Goal: Find specific page/section: Find specific page/section

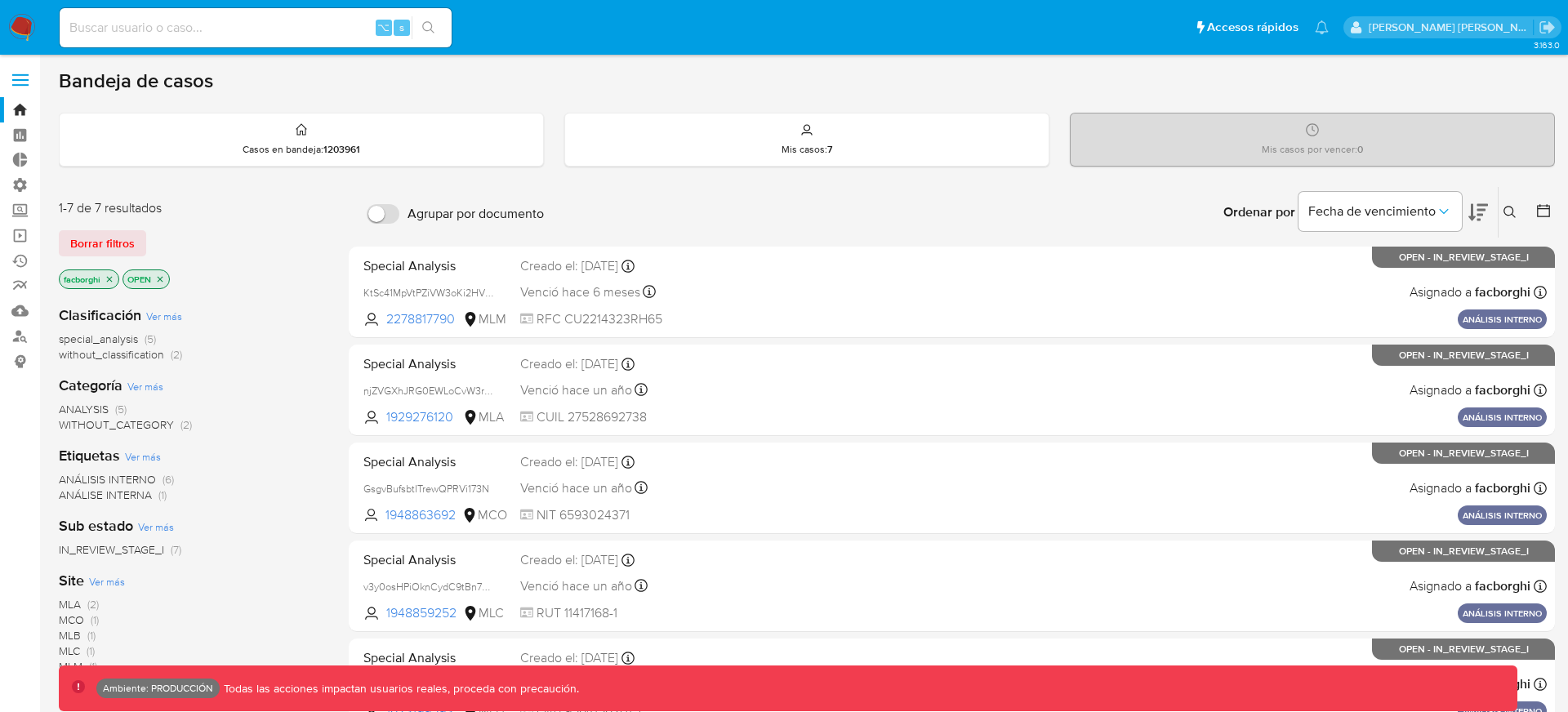
click at [255, 15] on div "⌥ s" at bounding box center [255, 28] width 392 height 39
click at [252, 35] on input at bounding box center [255, 27] width 392 height 21
paste input "356070565"
type input "356070565"
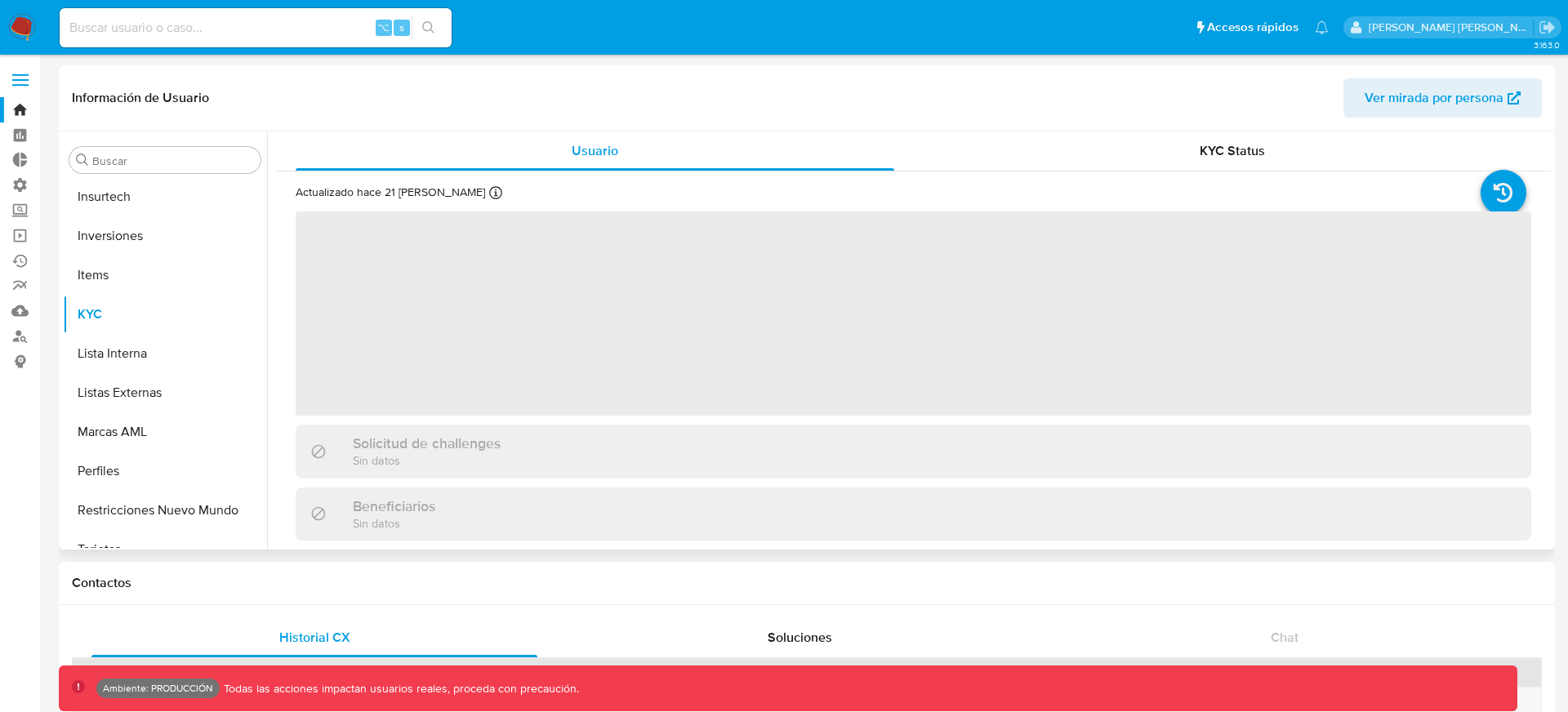
scroll to position [886, 0]
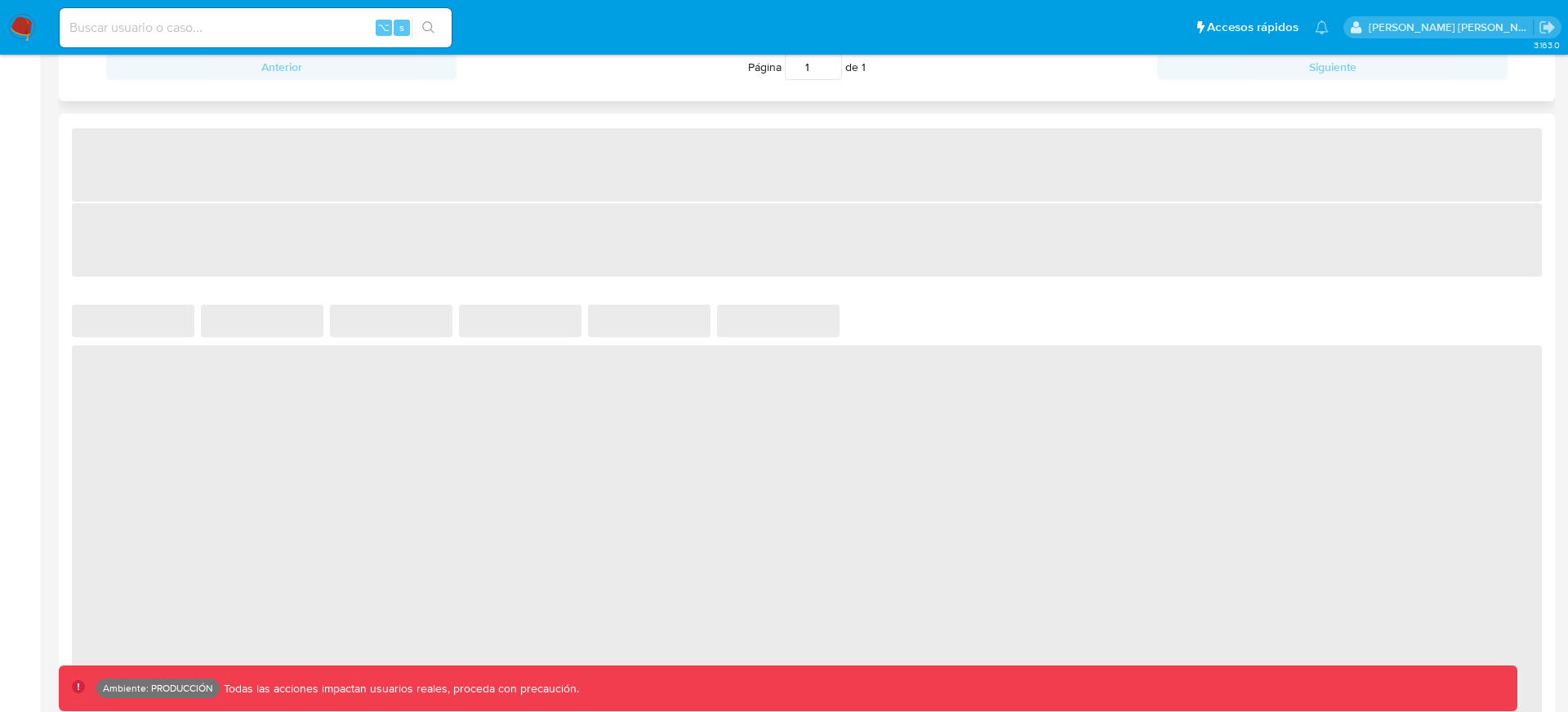
select select "10"
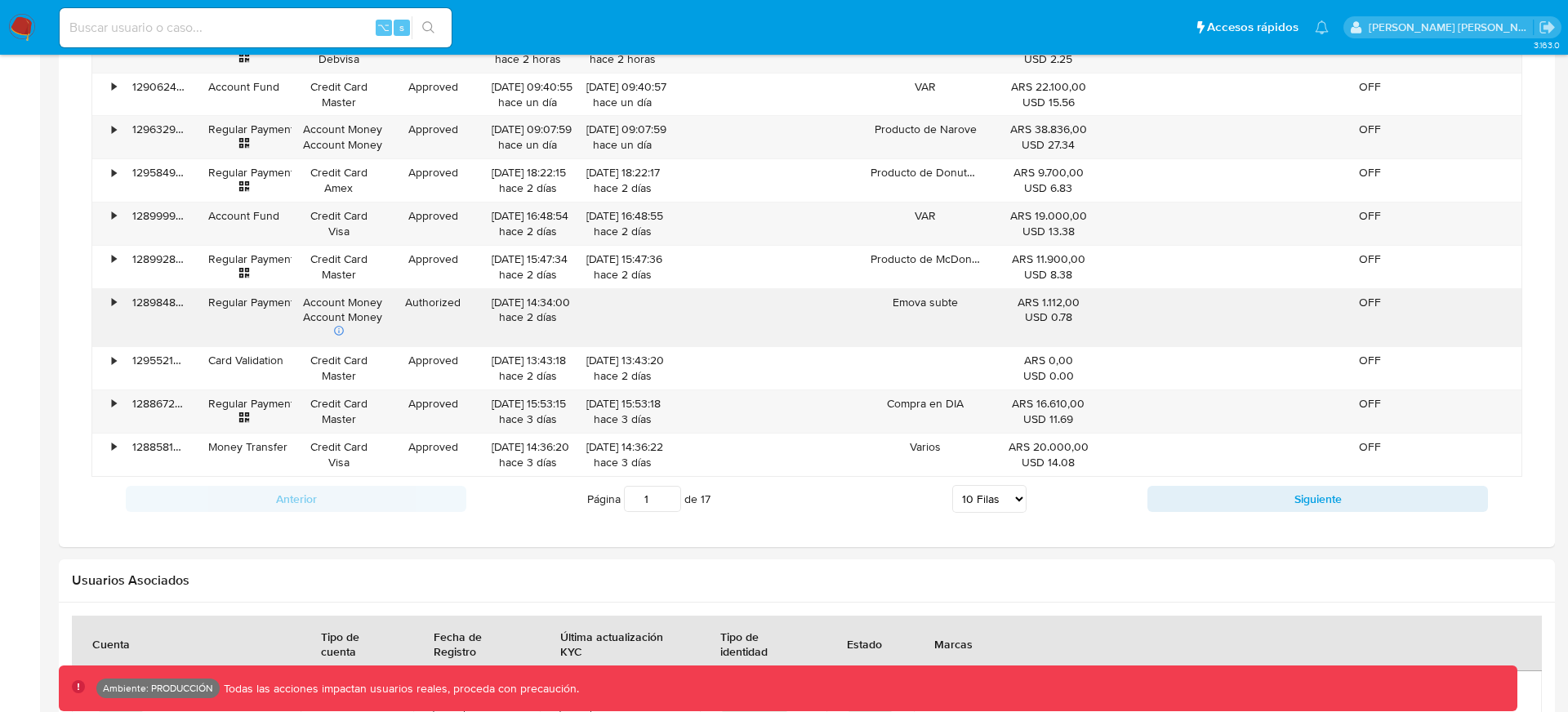
scroll to position [953, 0]
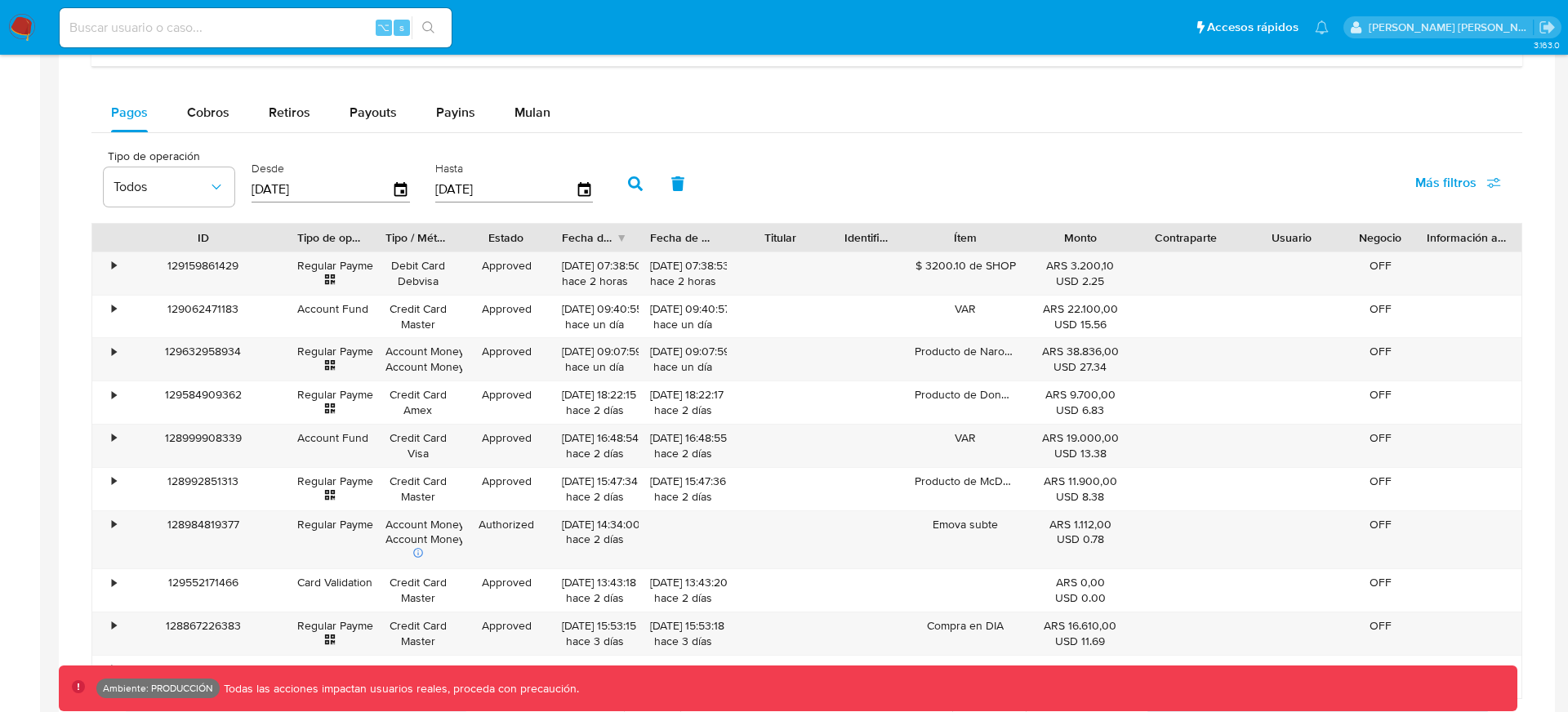
drag, startPoint x: 193, startPoint y: 234, endPoint x: 282, endPoint y: 238, distance: 89.1
click at [281, 238] on div at bounding box center [285, 238] width 30 height 28
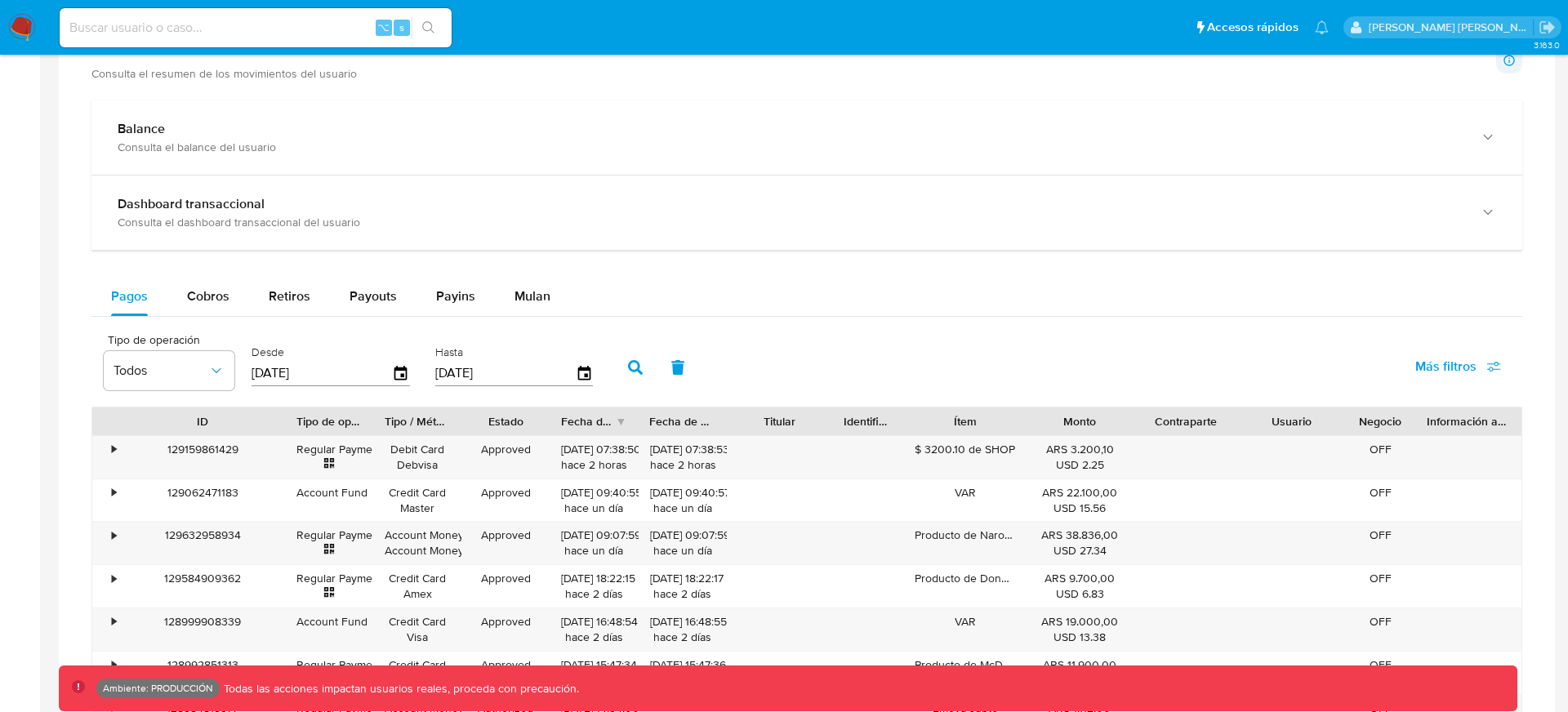
scroll to position [795, 0]
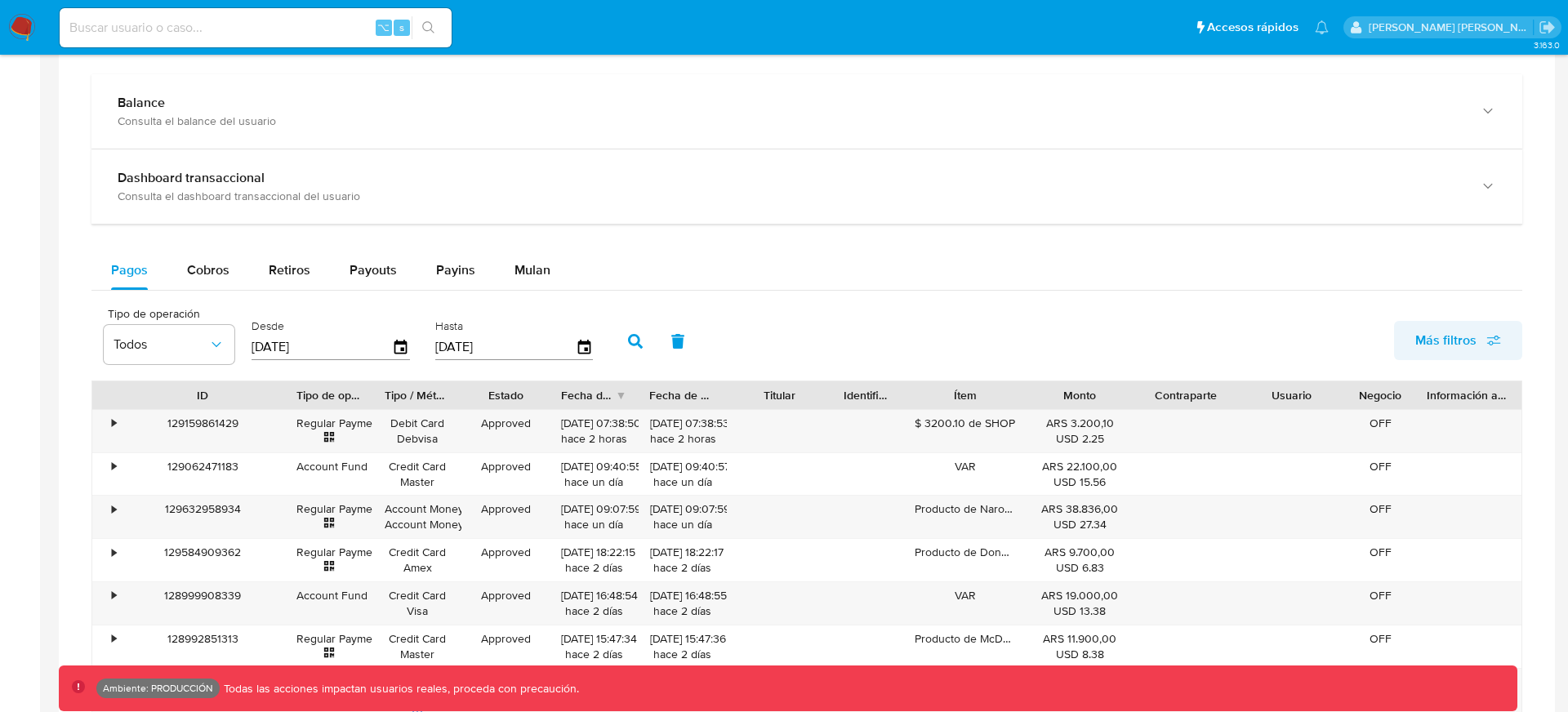
click at [1459, 348] on span "Más filtros" at bounding box center [1446, 340] width 61 height 39
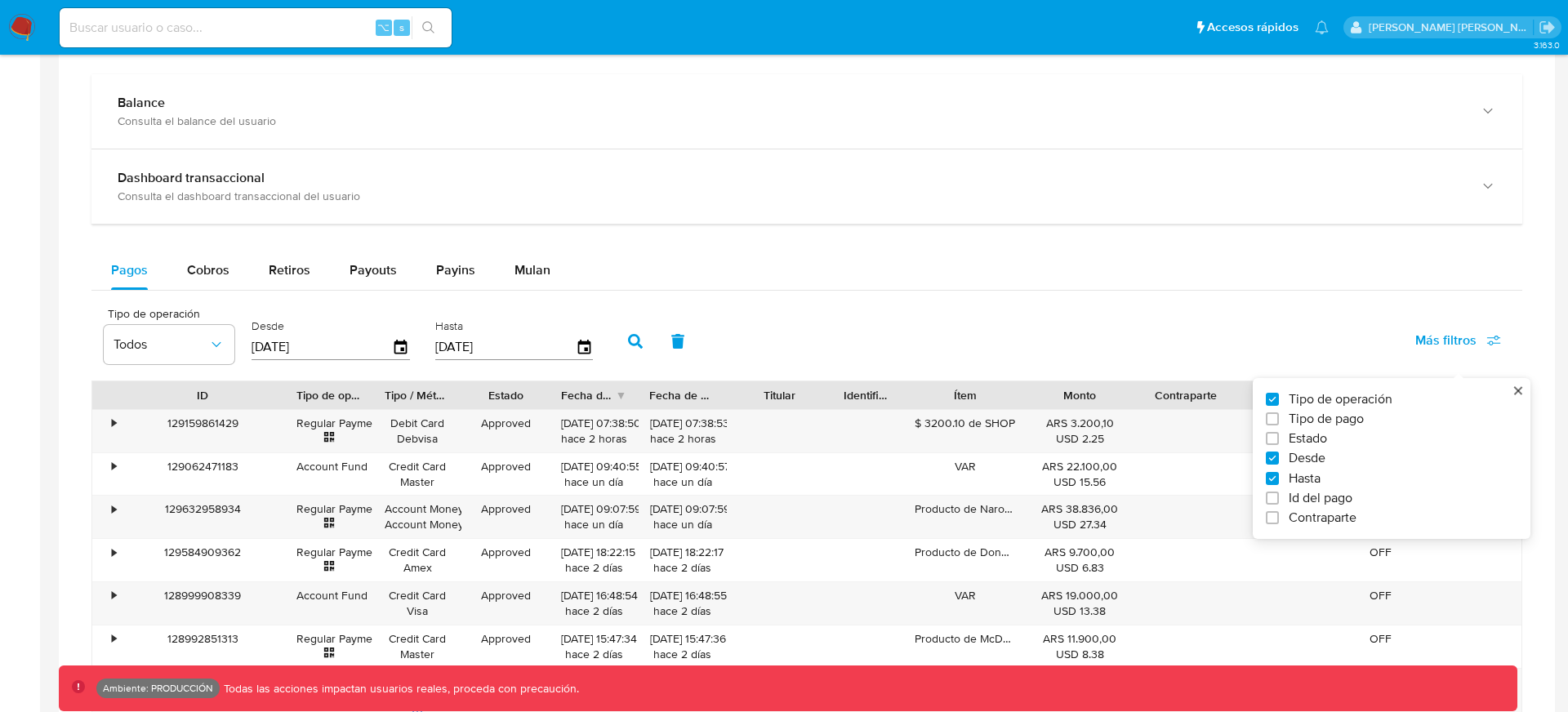
click at [1334, 502] on span "Id del pago" at bounding box center [1320, 497] width 64 height 16
click at [1279, 502] on input "Id del pago" at bounding box center [1272, 497] width 13 height 13
checkbox input "true"
click at [722, 356] on div at bounding box center [694, 345] width 160 height 39
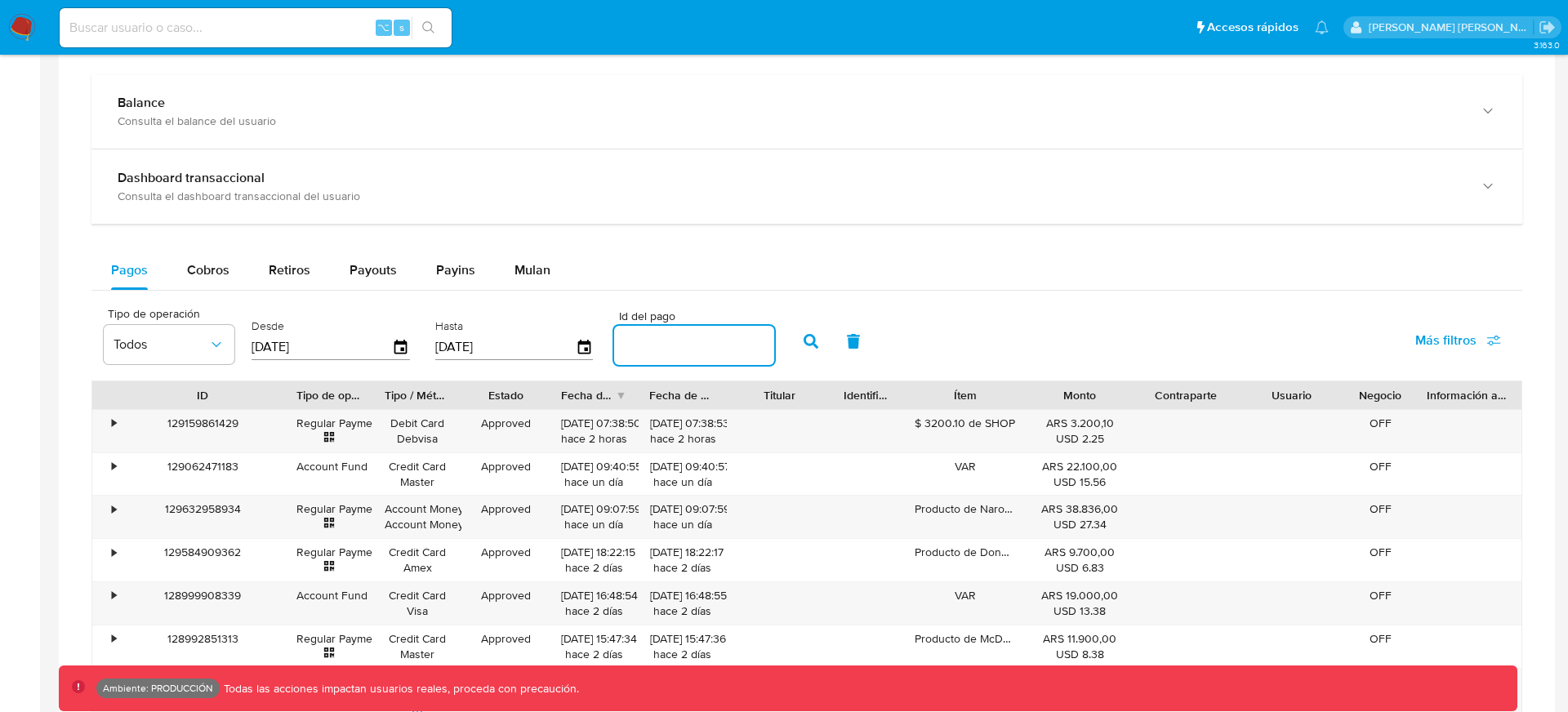
click at [725, 351] on input "number" at bounding box center [694, 345] width 160 height 21
paste input "128437411335"
type input "128437411335"
click at [799, 351] on button "button" at bounding box center [811, 341] width 42 height 39
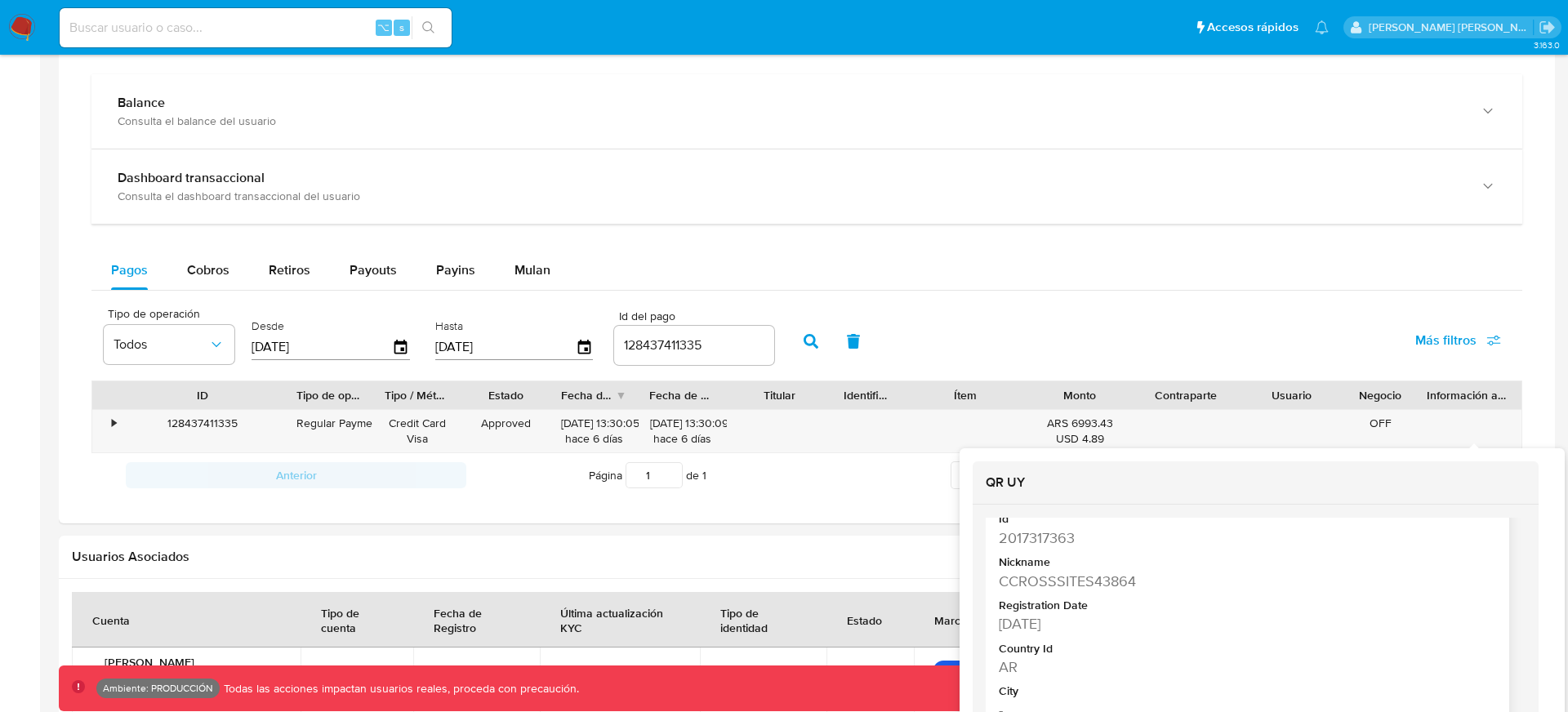
scroll to position [59, 0]
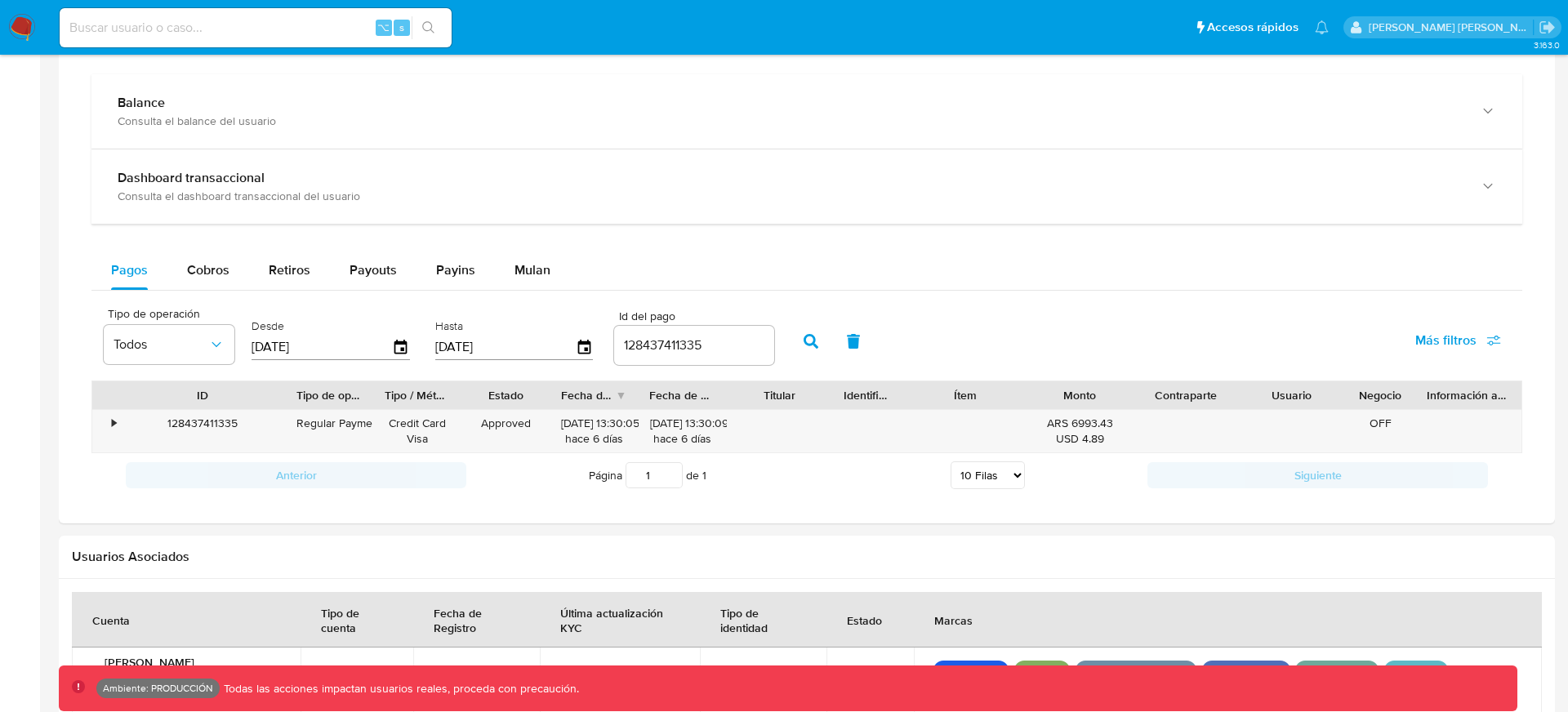
click at [1265, 336] on div "Tipo de operación Todos Desde 16/07/2025 Hasta 13/10/2025 Id del pago 128437411…" at bounding box center [807, 339] width 1431 height 81
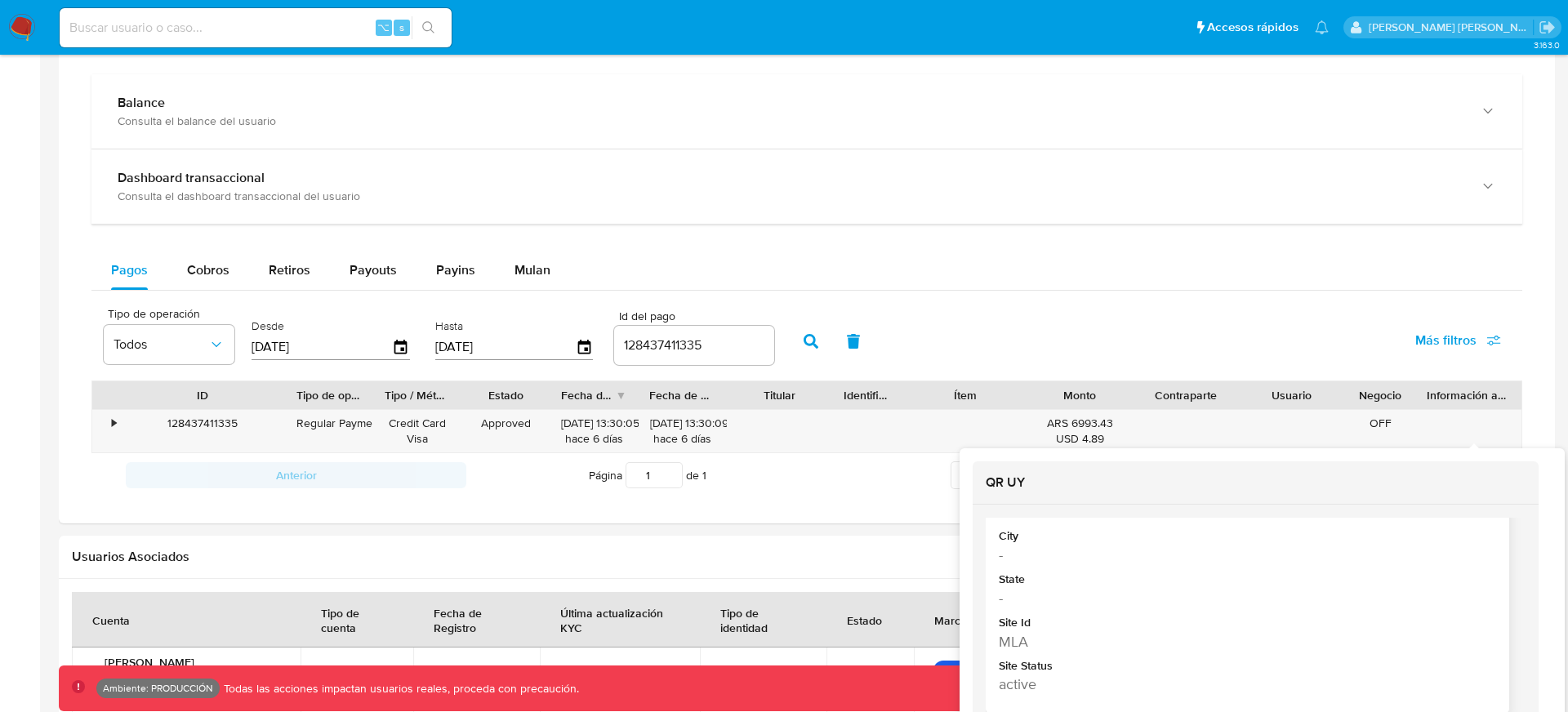
scroll to position [226, 0]
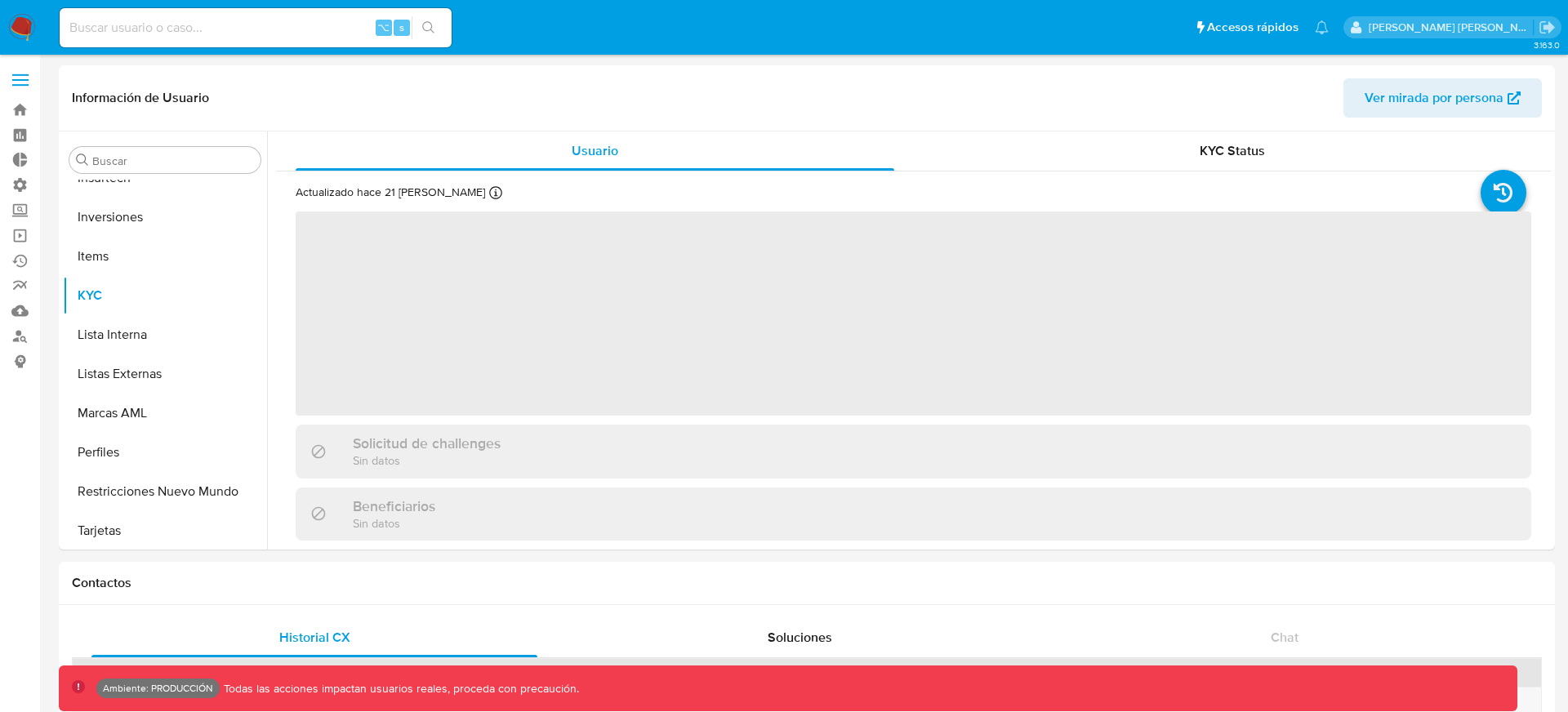
scroll to position [886, 0]
select select "10"
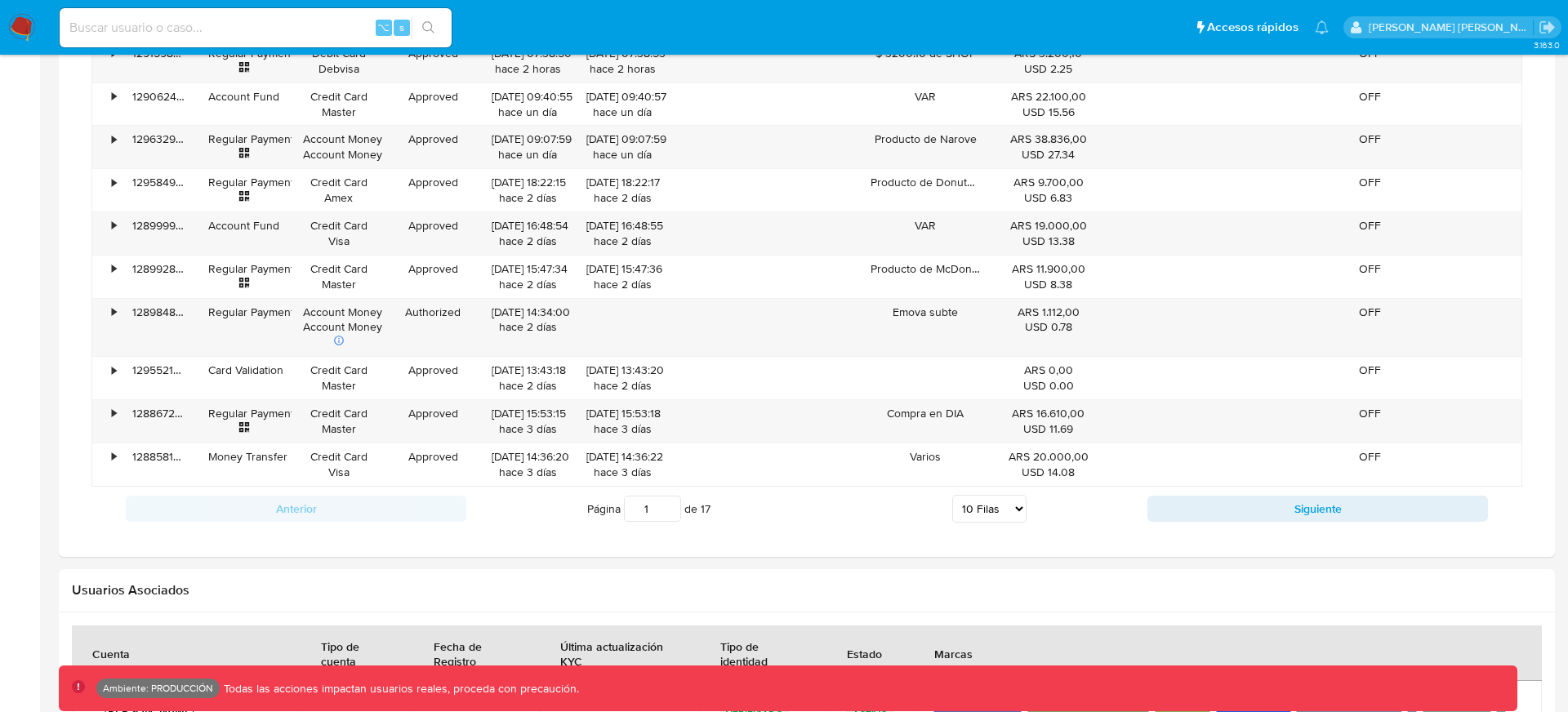
scroll to position [1201, 0]
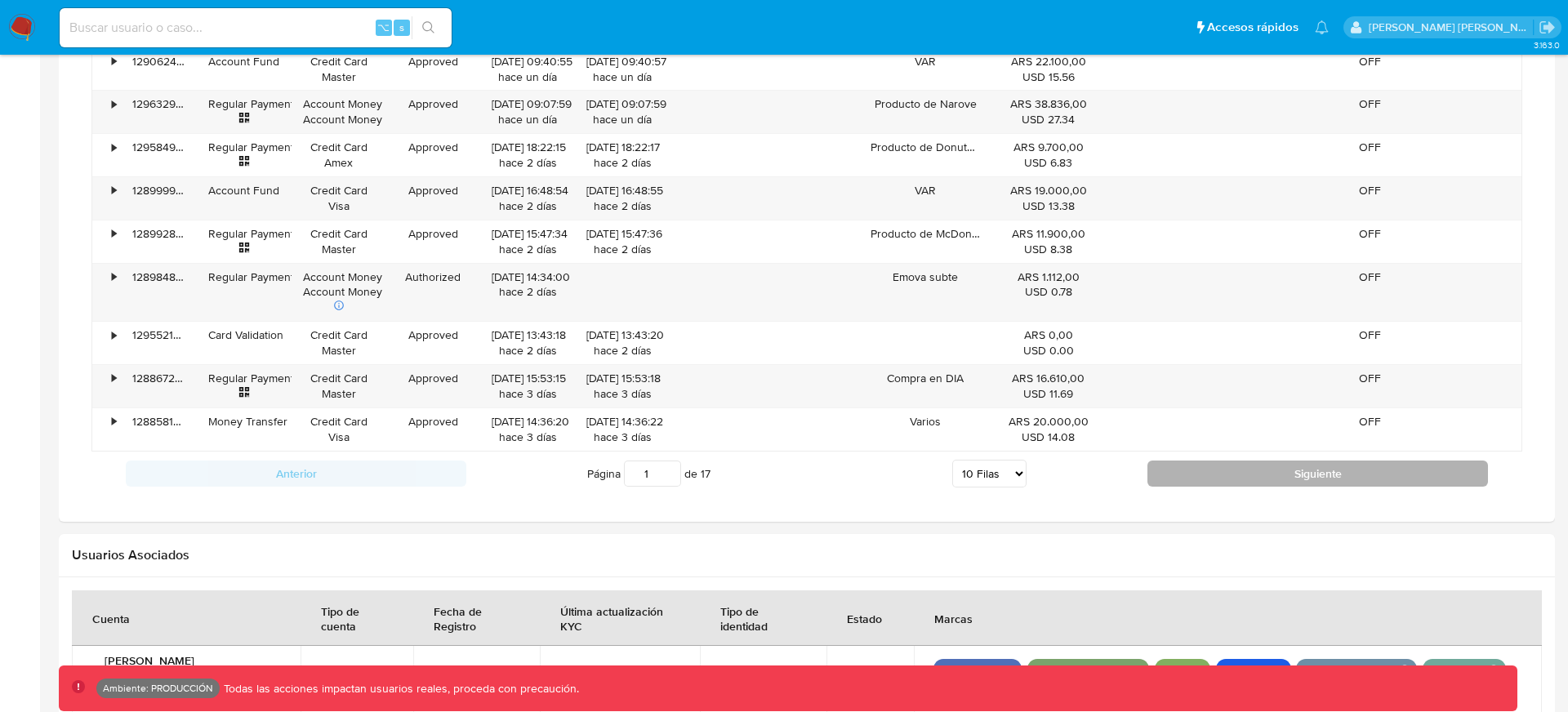
click at [1214, 474] on button "Siguiente" at bounding box center [1317, 474] width 340 height 26
type input "2"
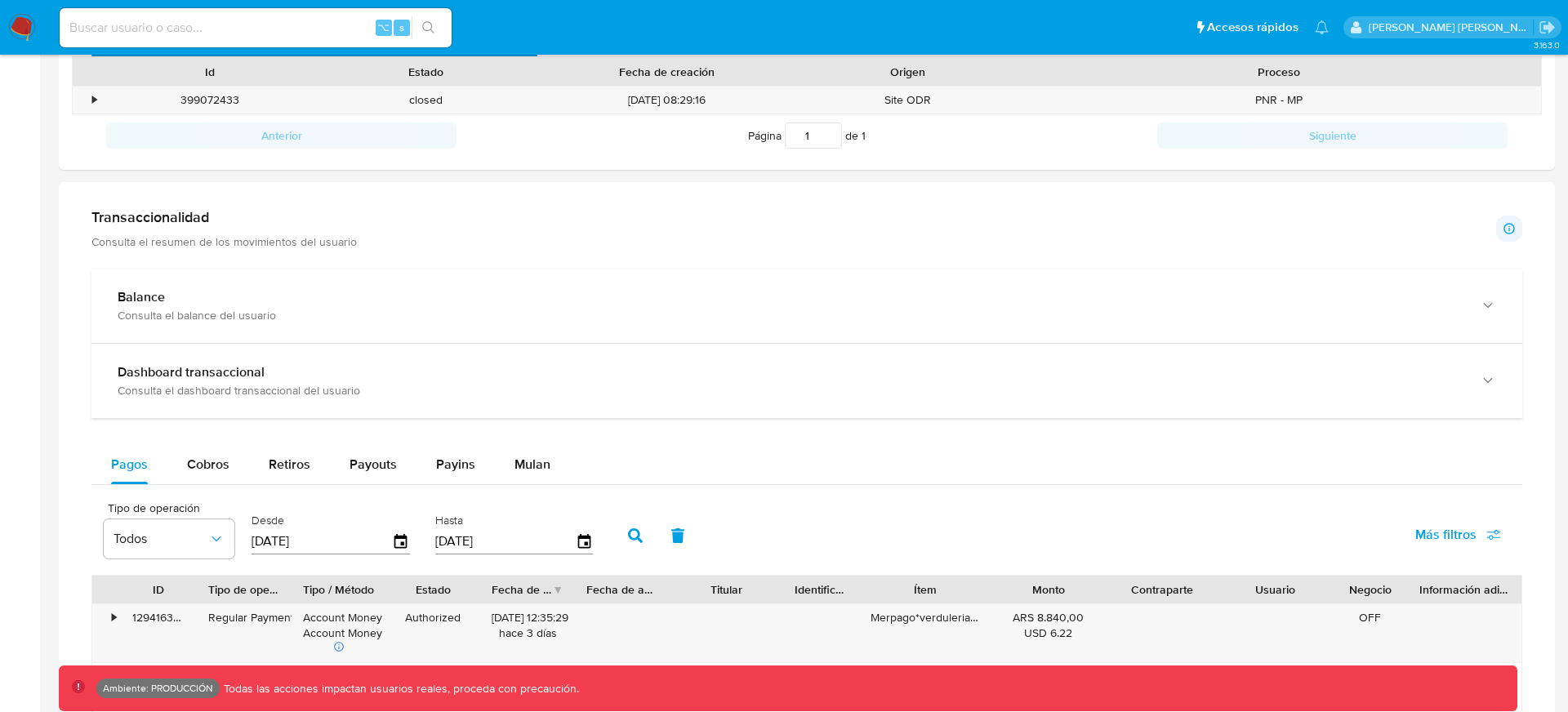
scroll to position [617, 0]
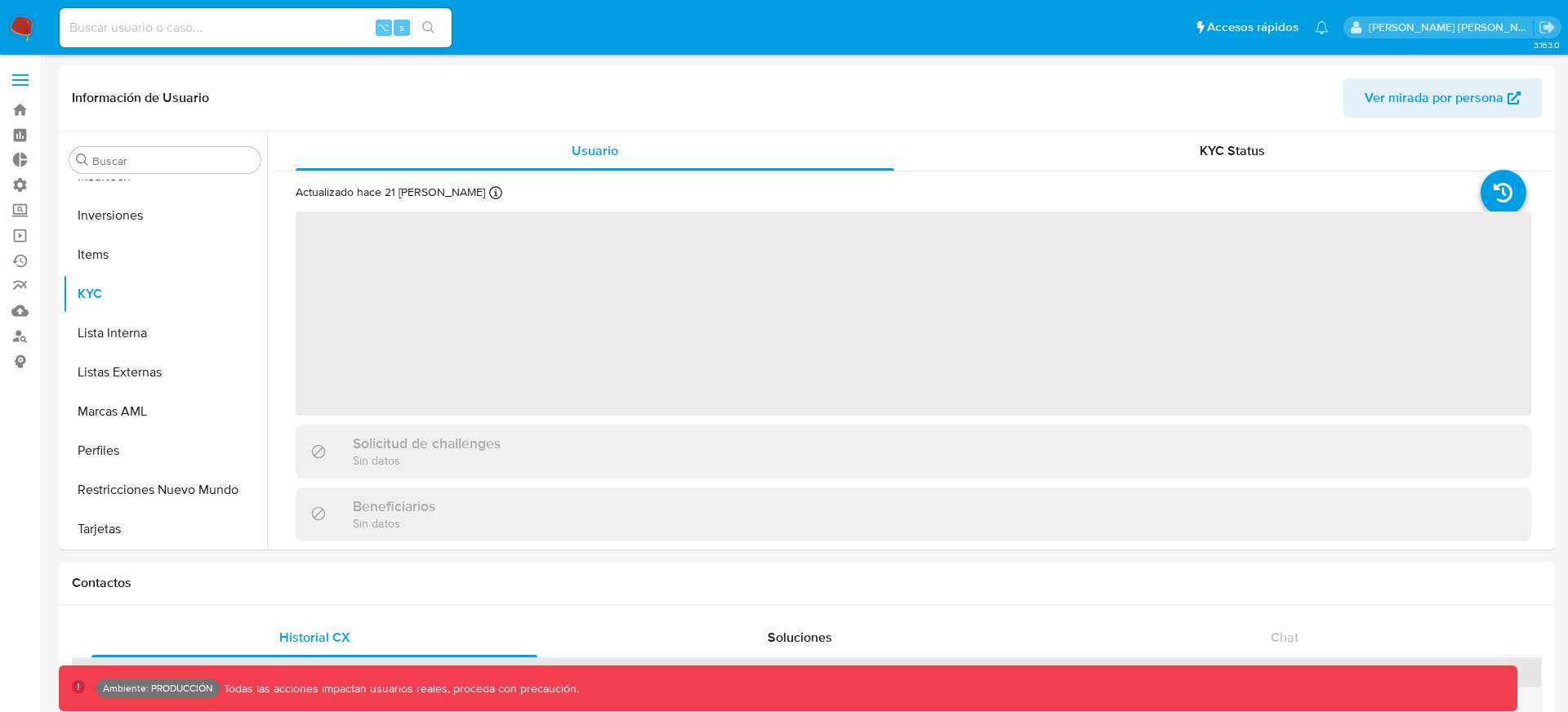
scroll to position [886, 0]
select select "10"
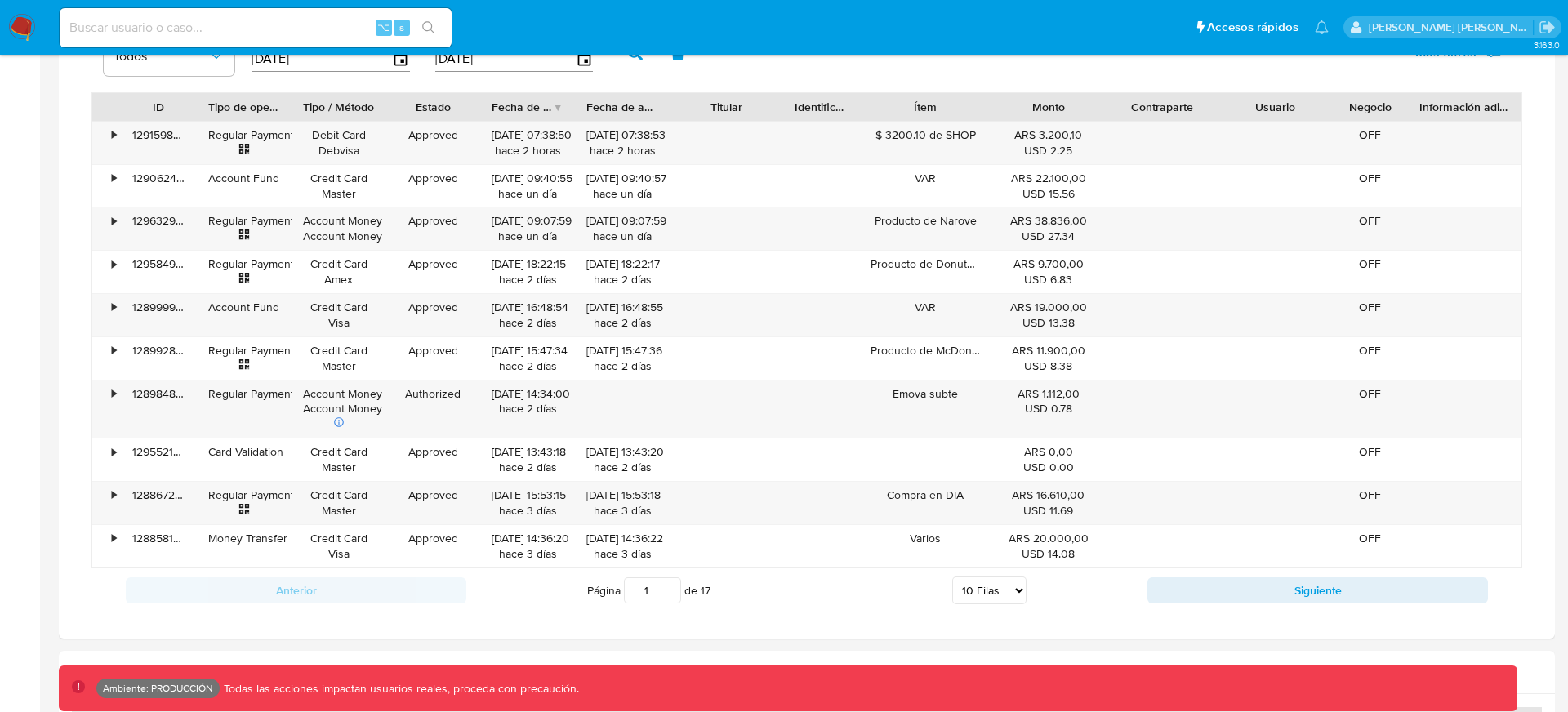
scroll to position [1105, 0]
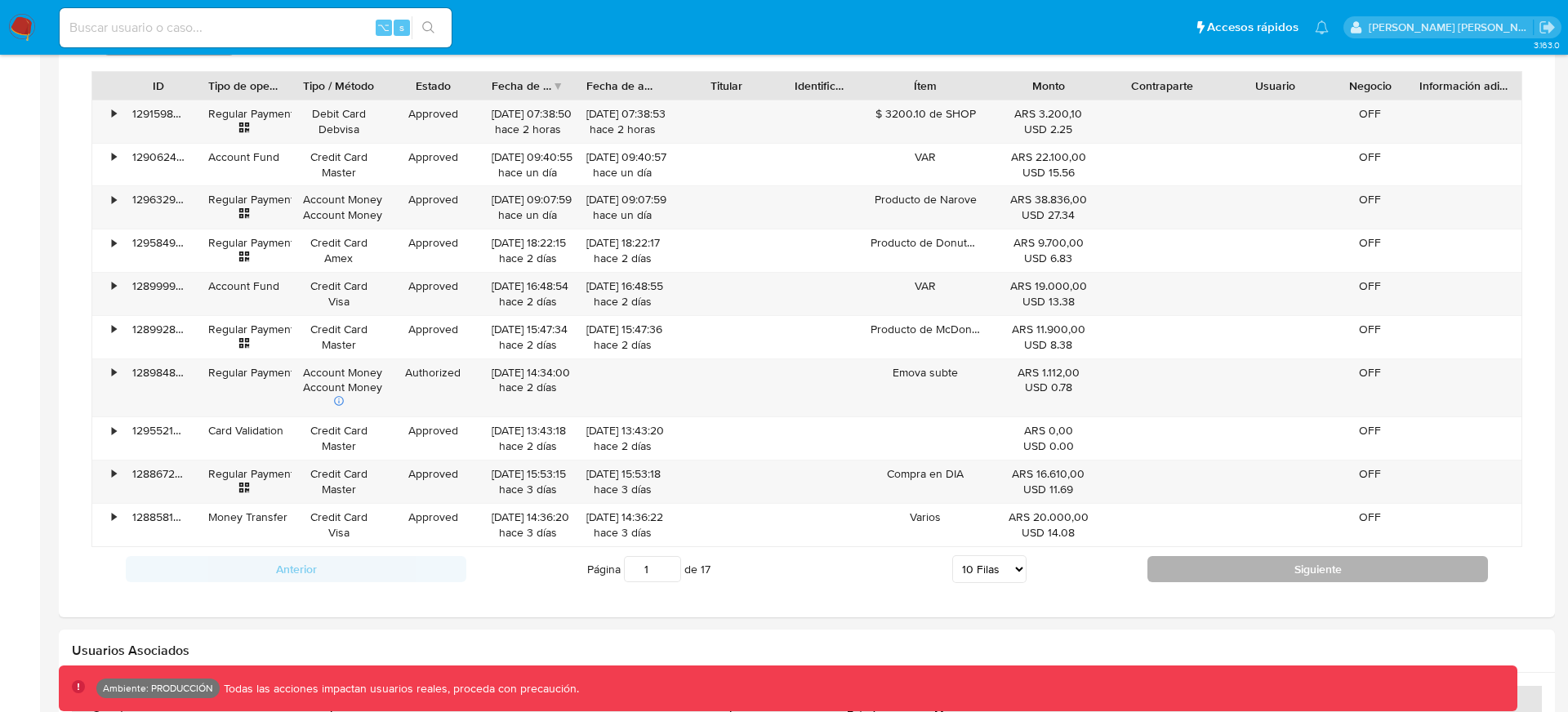
click at [1202, 569] on button "Siguiente" at bounding box center [1317, 569] width 340 height 26
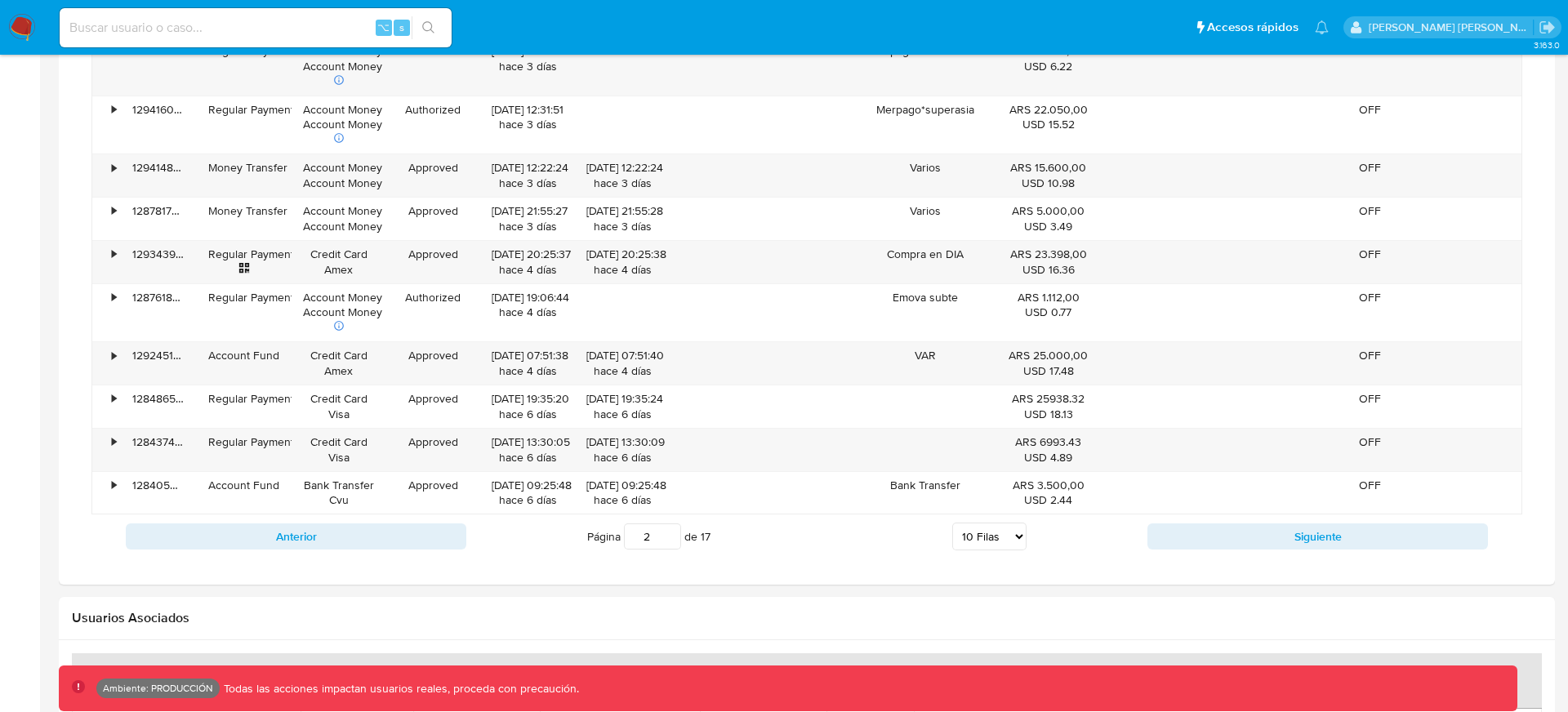
scroll to position [1169, 0]
click at [1313, 531] on button "Siguiente" at bounding box center [1317, 535] width 340 height 26
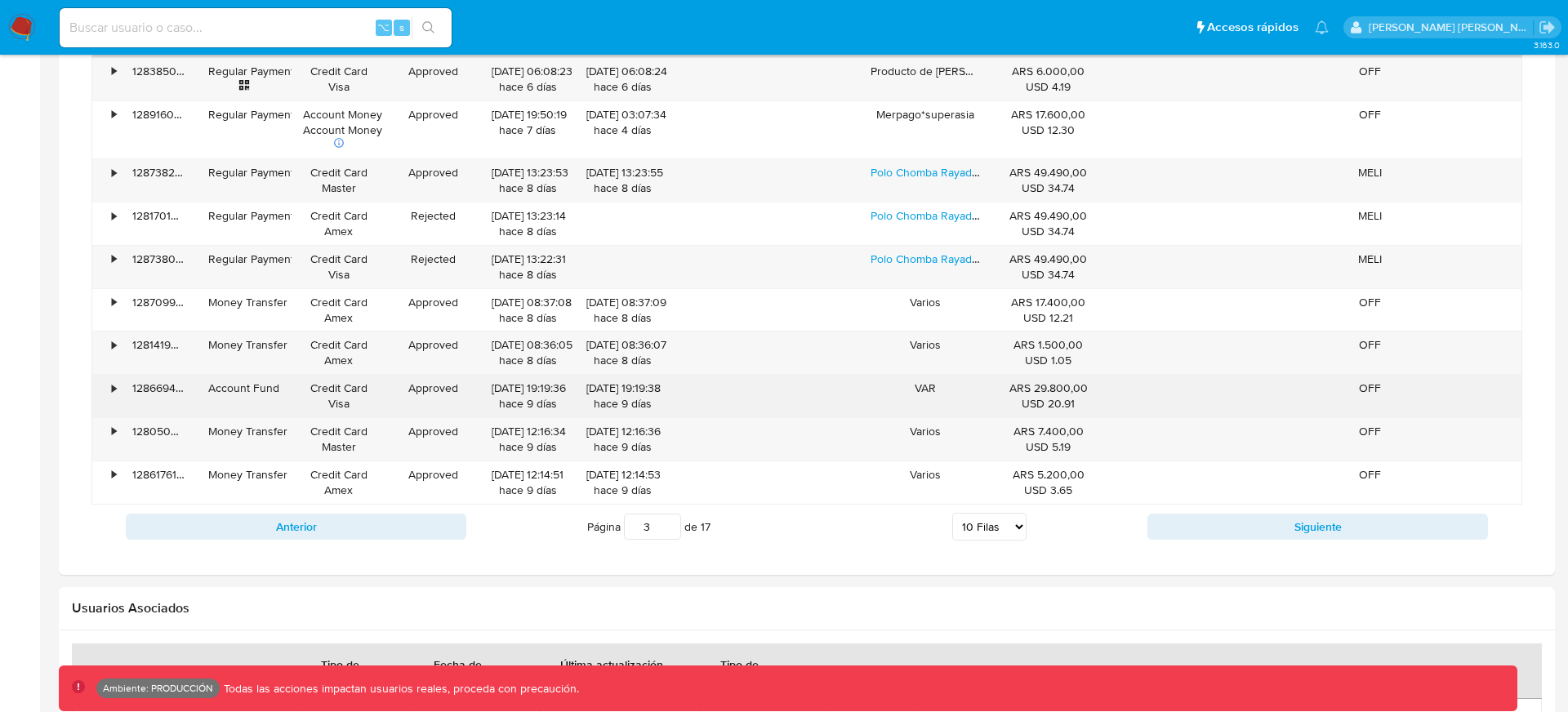
scroll to position [1073, 0]
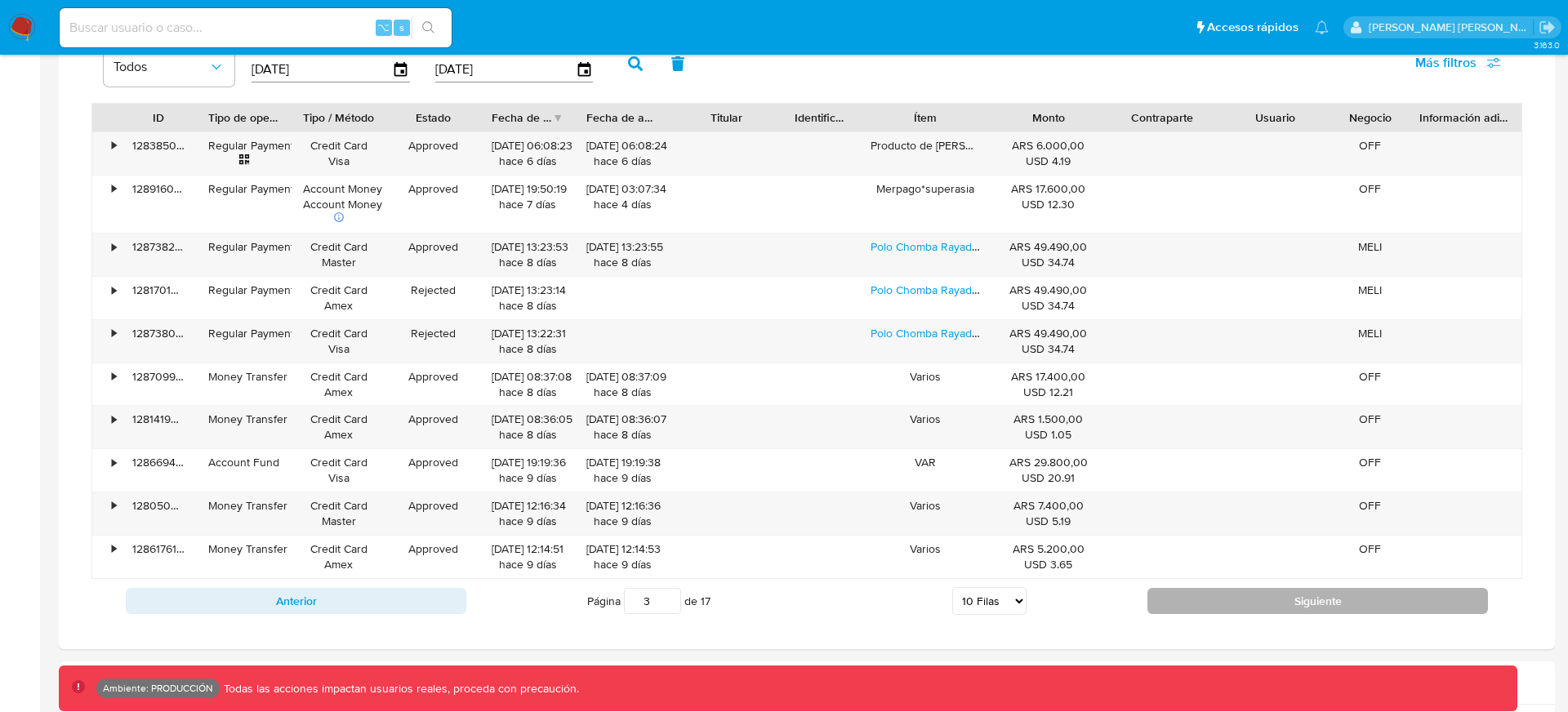
click at [1330, 595] on button "Siguiente" at bounding box center [1317, 601] width 340 height 26
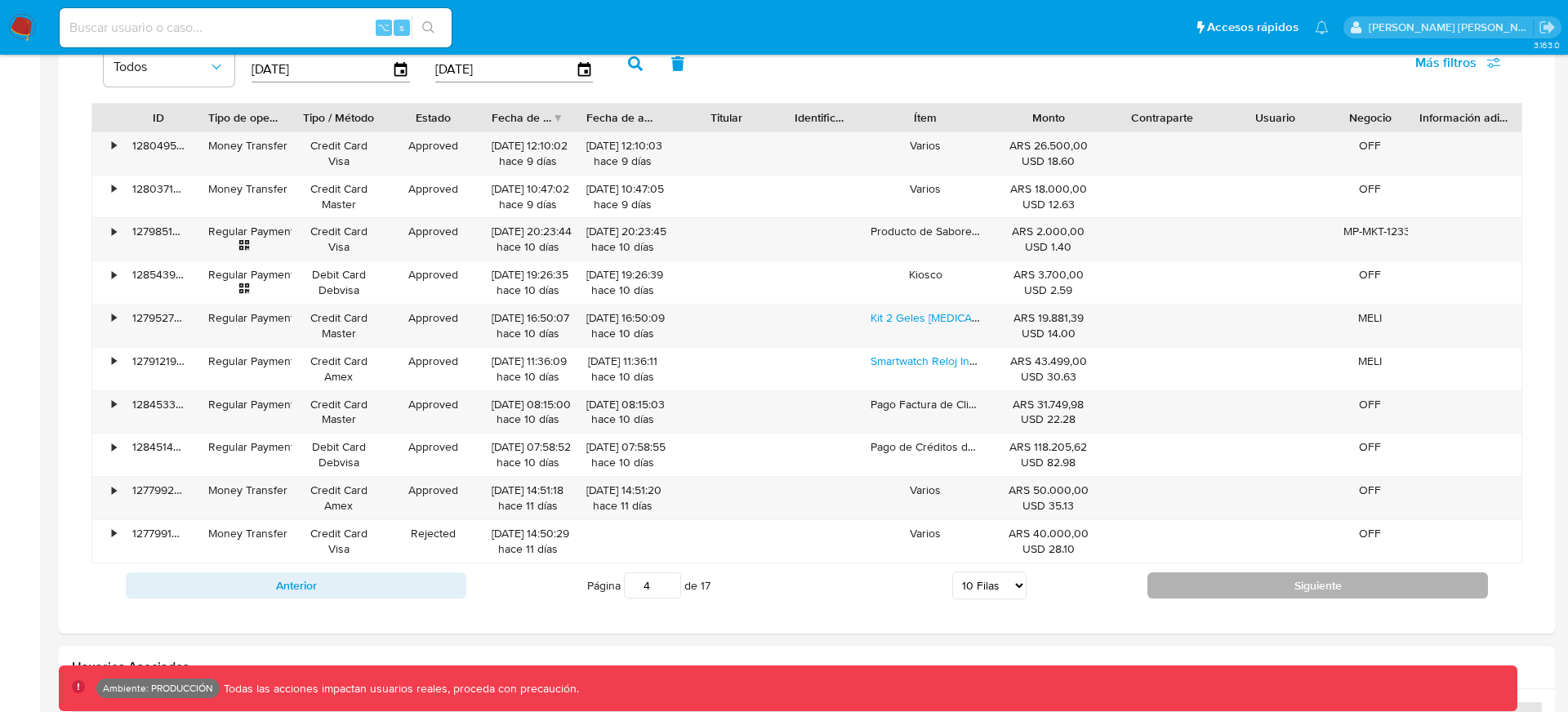
click at [1342, 597] on button "Siguiente" at bounding box center [1317, 586] width 340 height 26
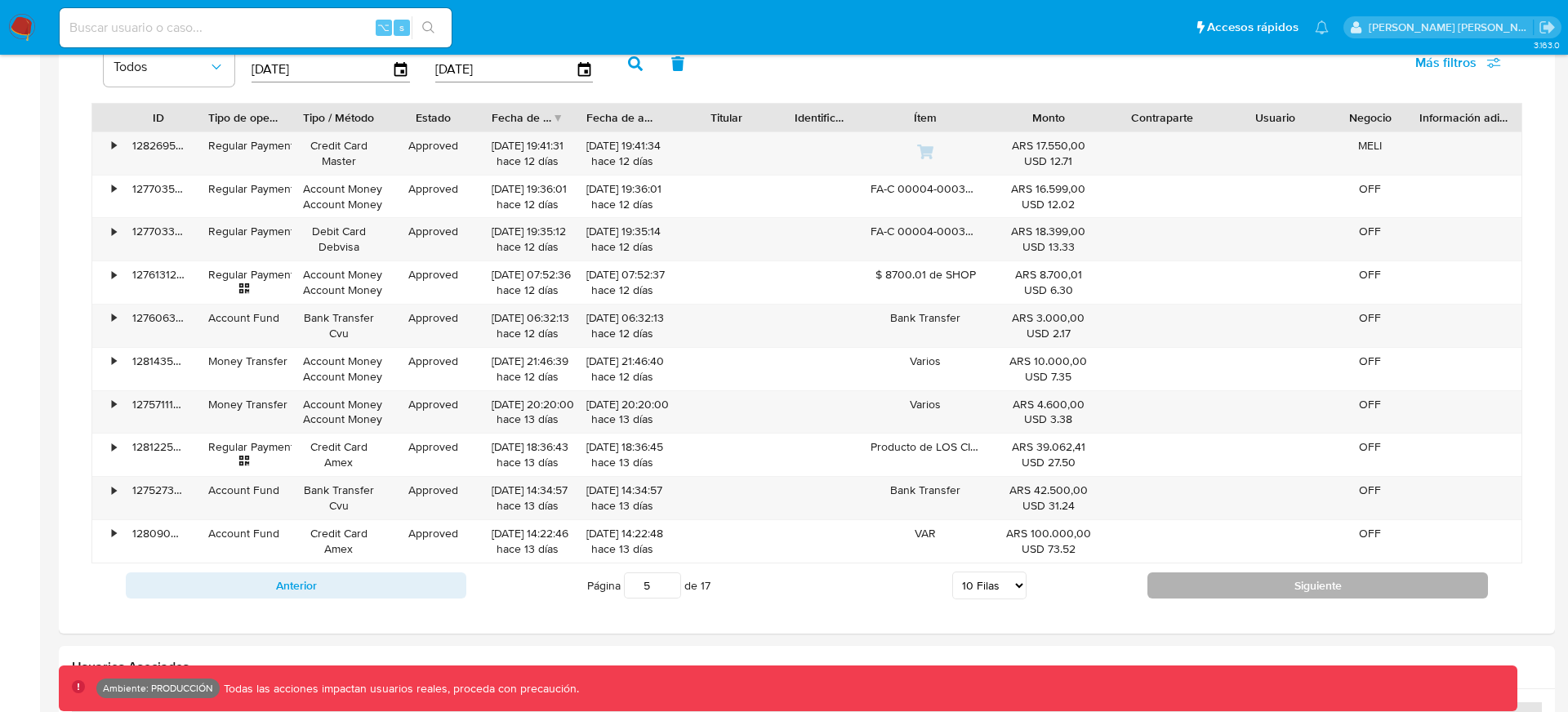
click at [1341, 597] on button "Siguiente" at bounding box center [1317, 586] width 340 height 26
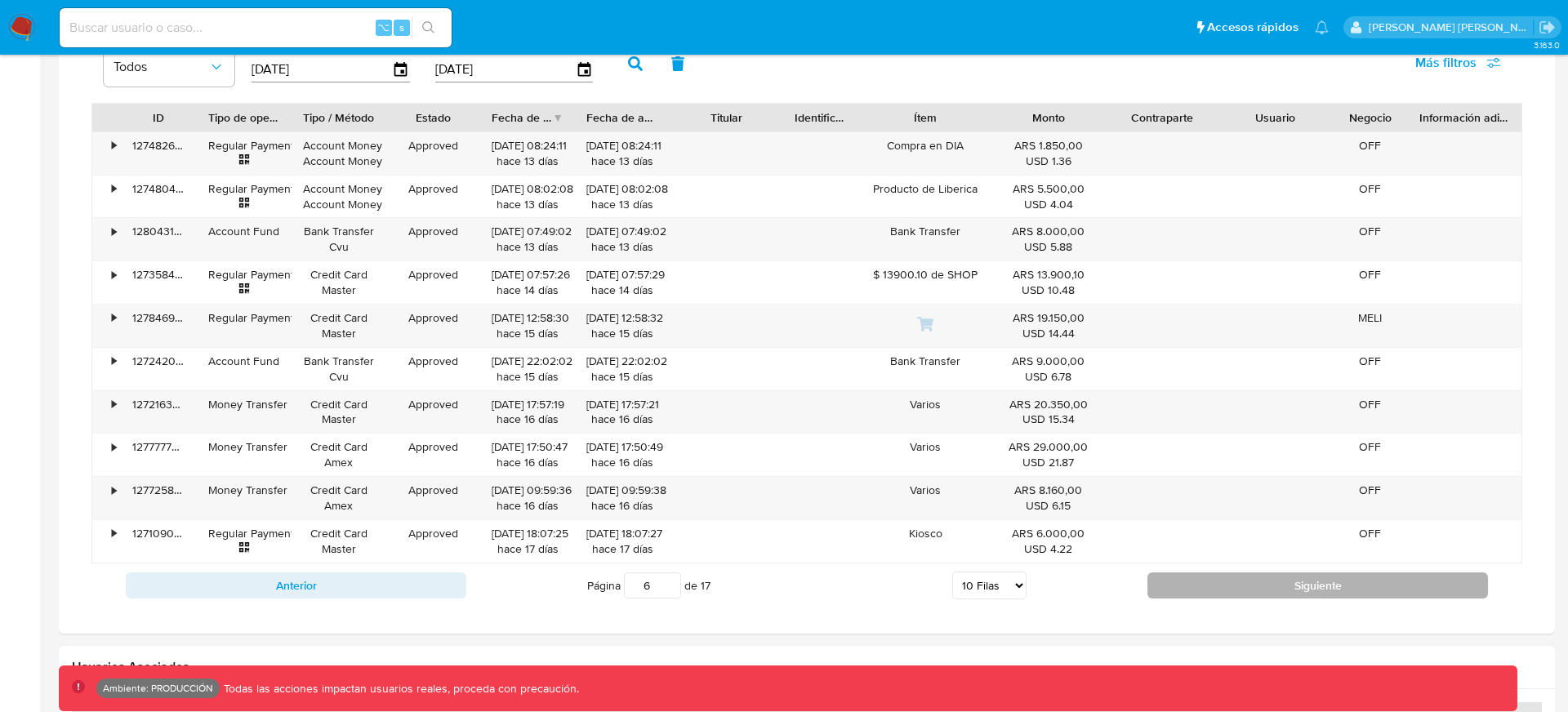
click at [1341, 596] on button "Siguiente" at bounding box center [1317, 586] width 340 height 26
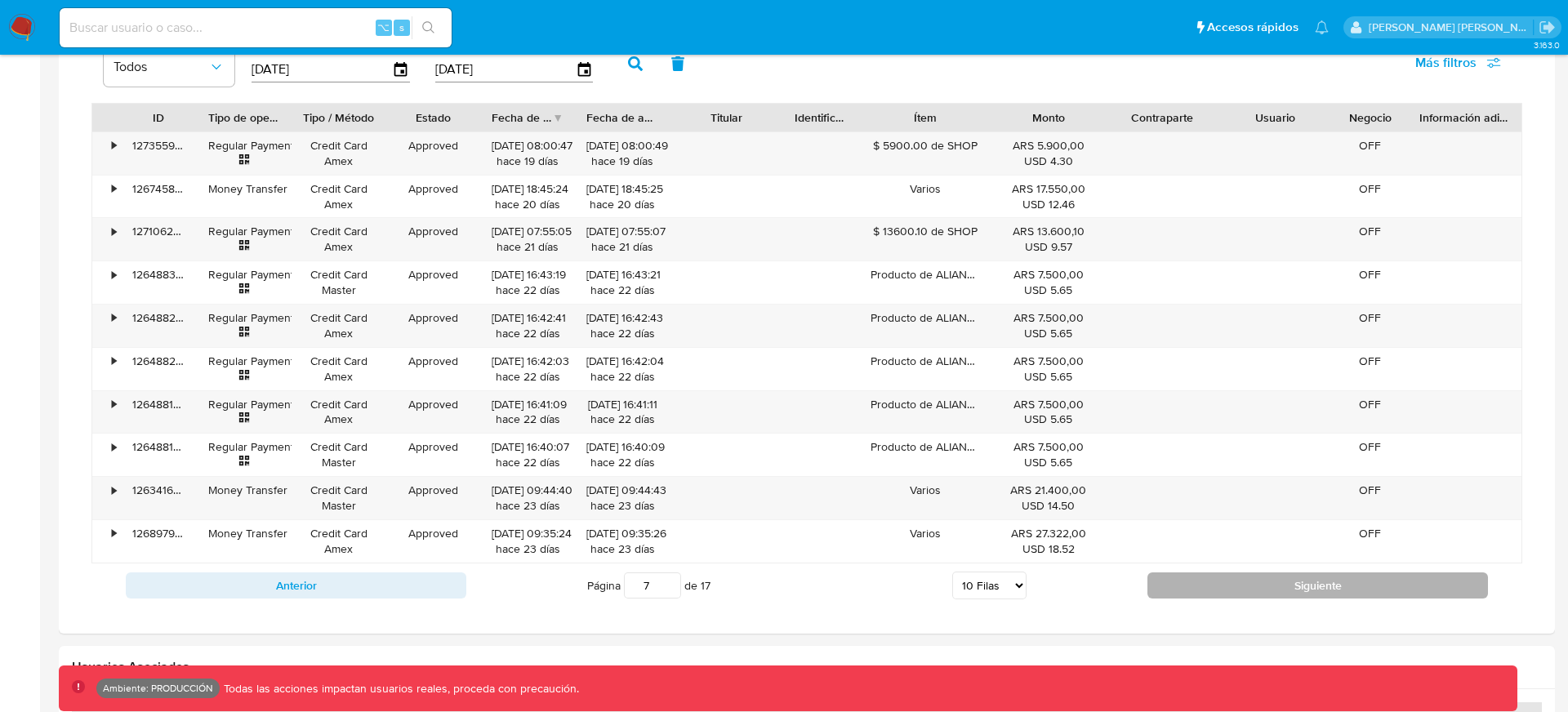
click at [1341, 596] on button "Siguiente" at bounding box center [1317, 586] width 340 height 26
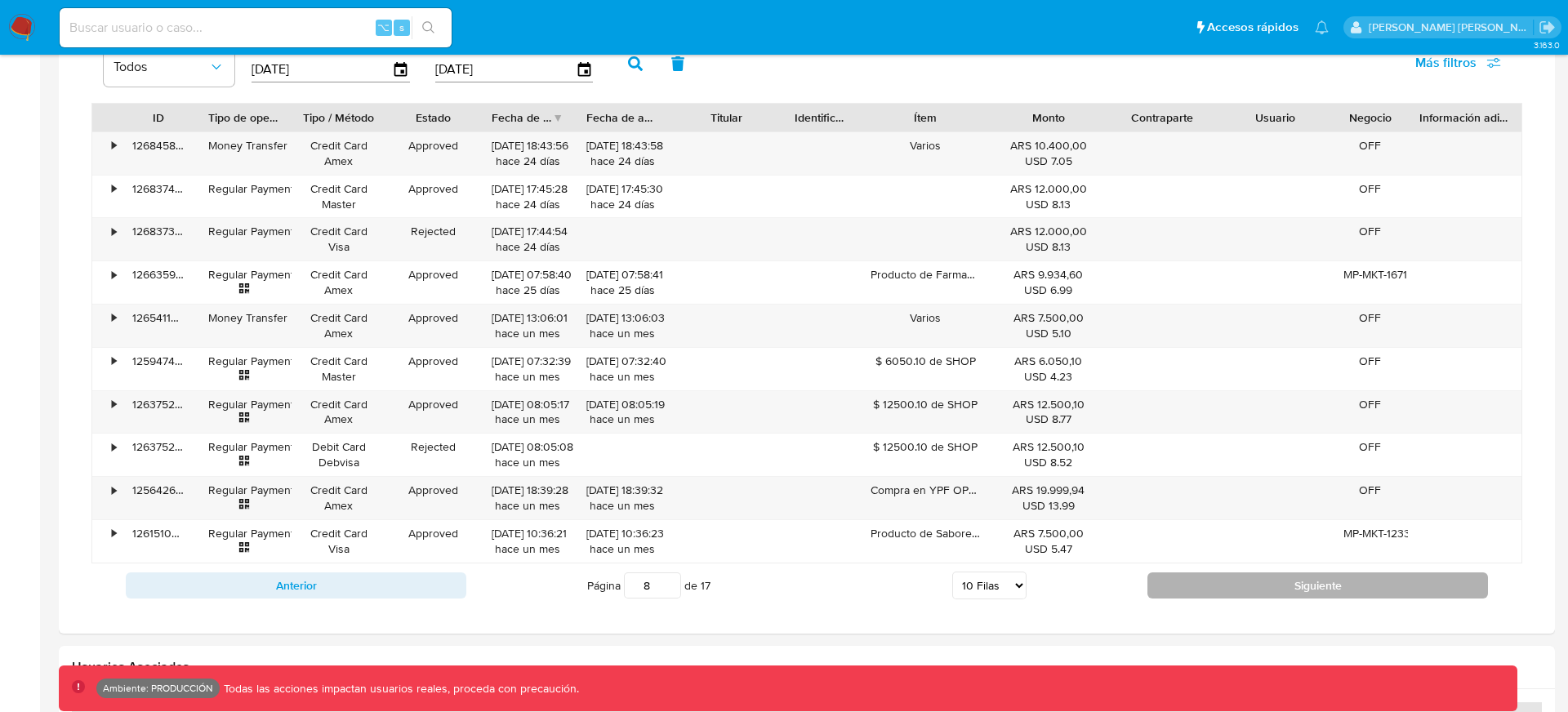
click at [1341, 596] on button "Siguiente" at bounding box center [1317, 586] width 340 height 26
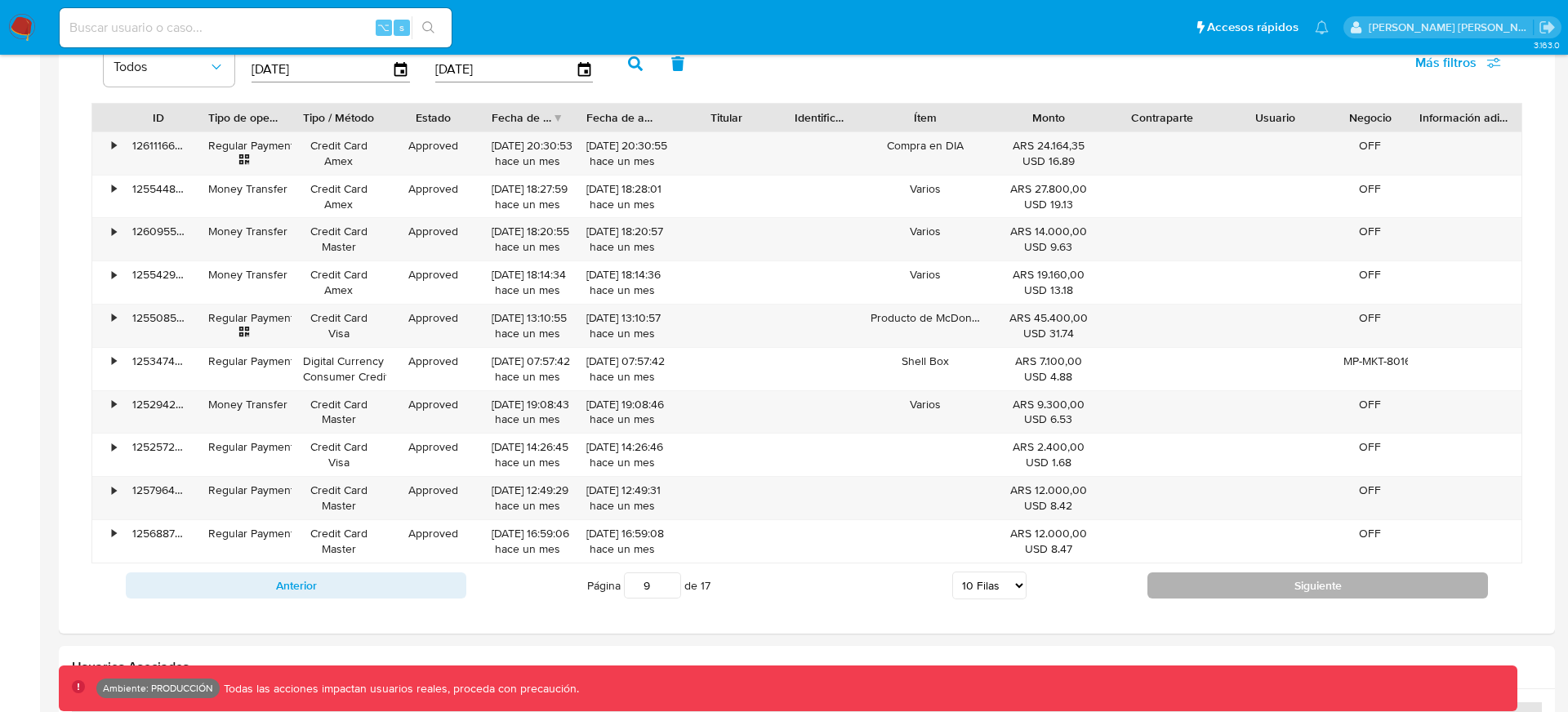
click at [1341, 596] on button "Siguiente" at bounding box center [1317, 586] width 340 height 26
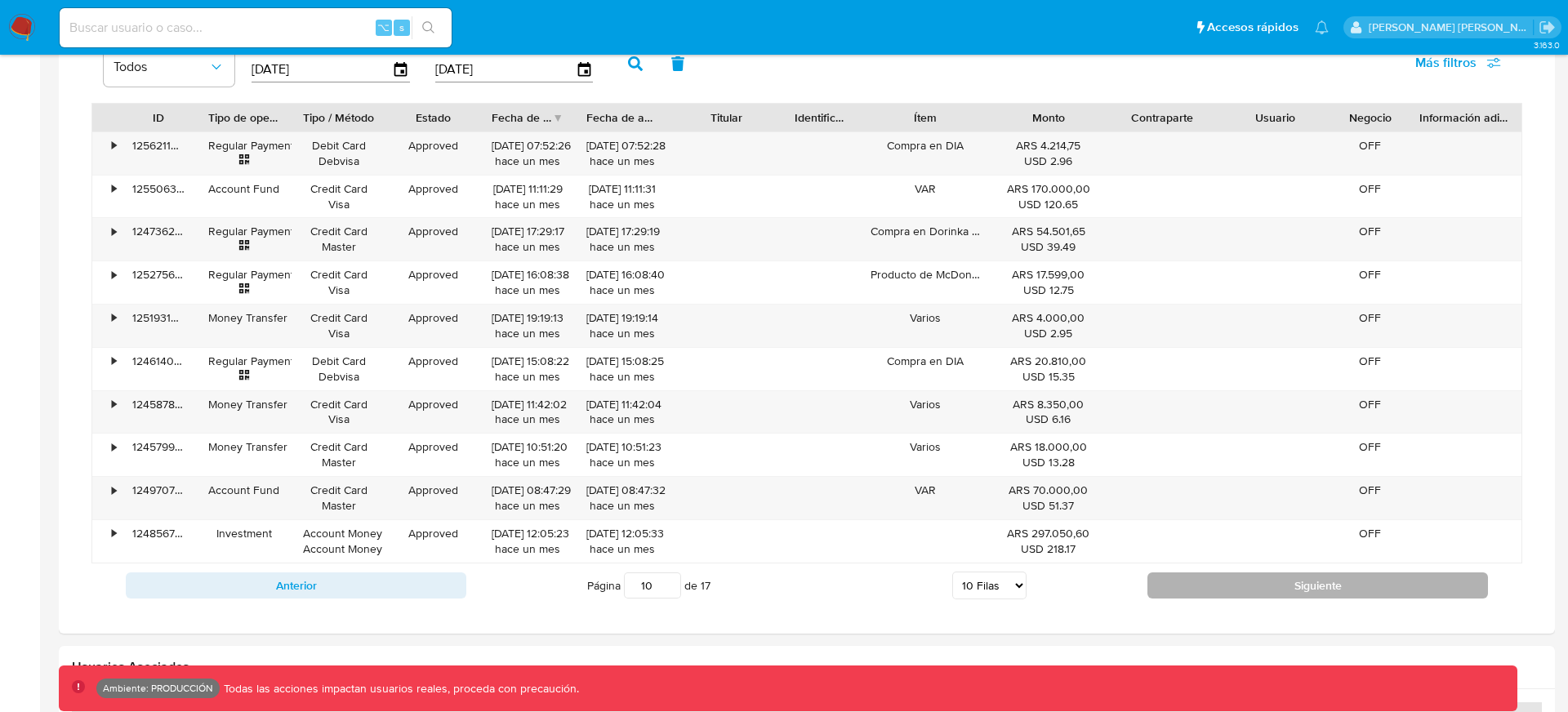
click at [1341, 596] on button "Siguiente" at bounding box center [1317, 586] width 340 height 26
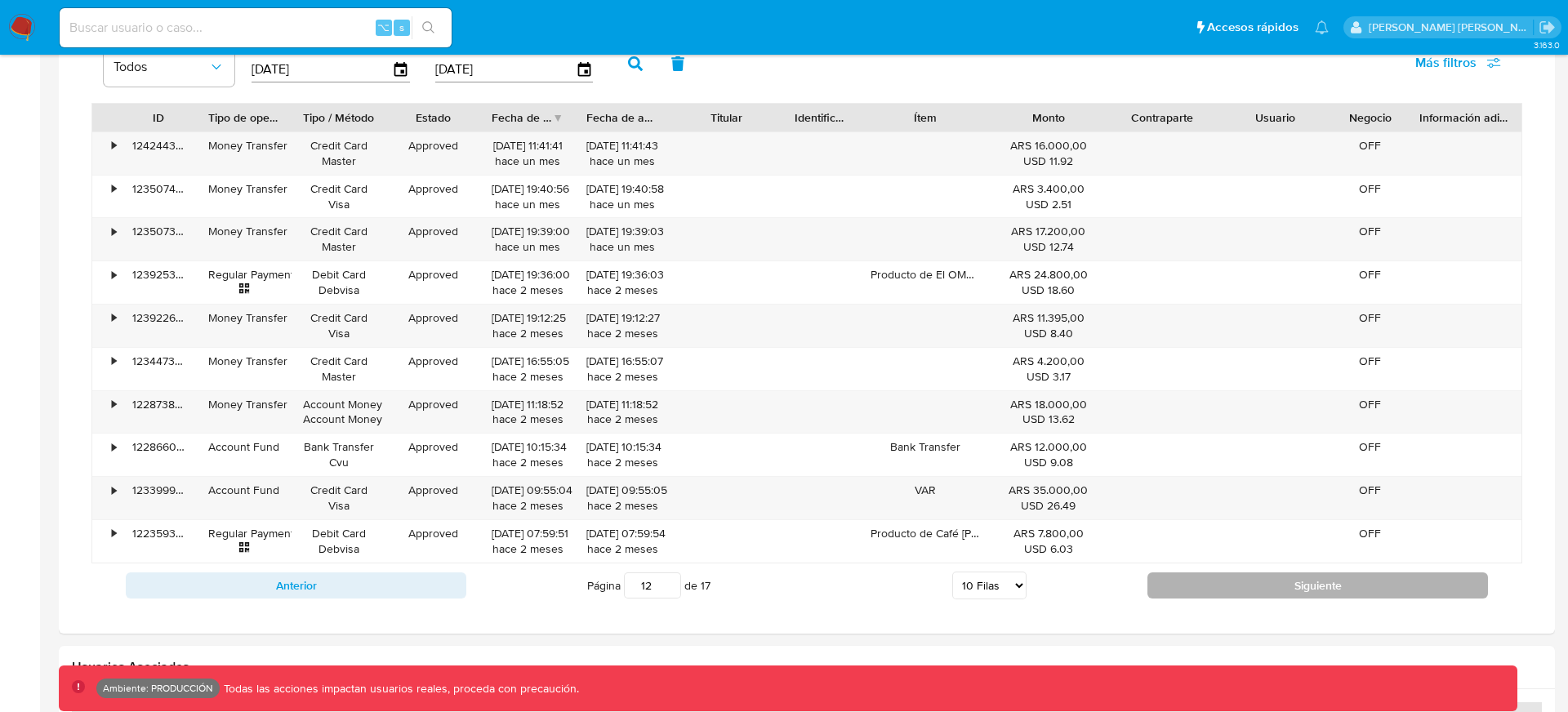
click at [1341, 596] on button "Siguiente" at bounding box center [1317, 586] width 340 height 26
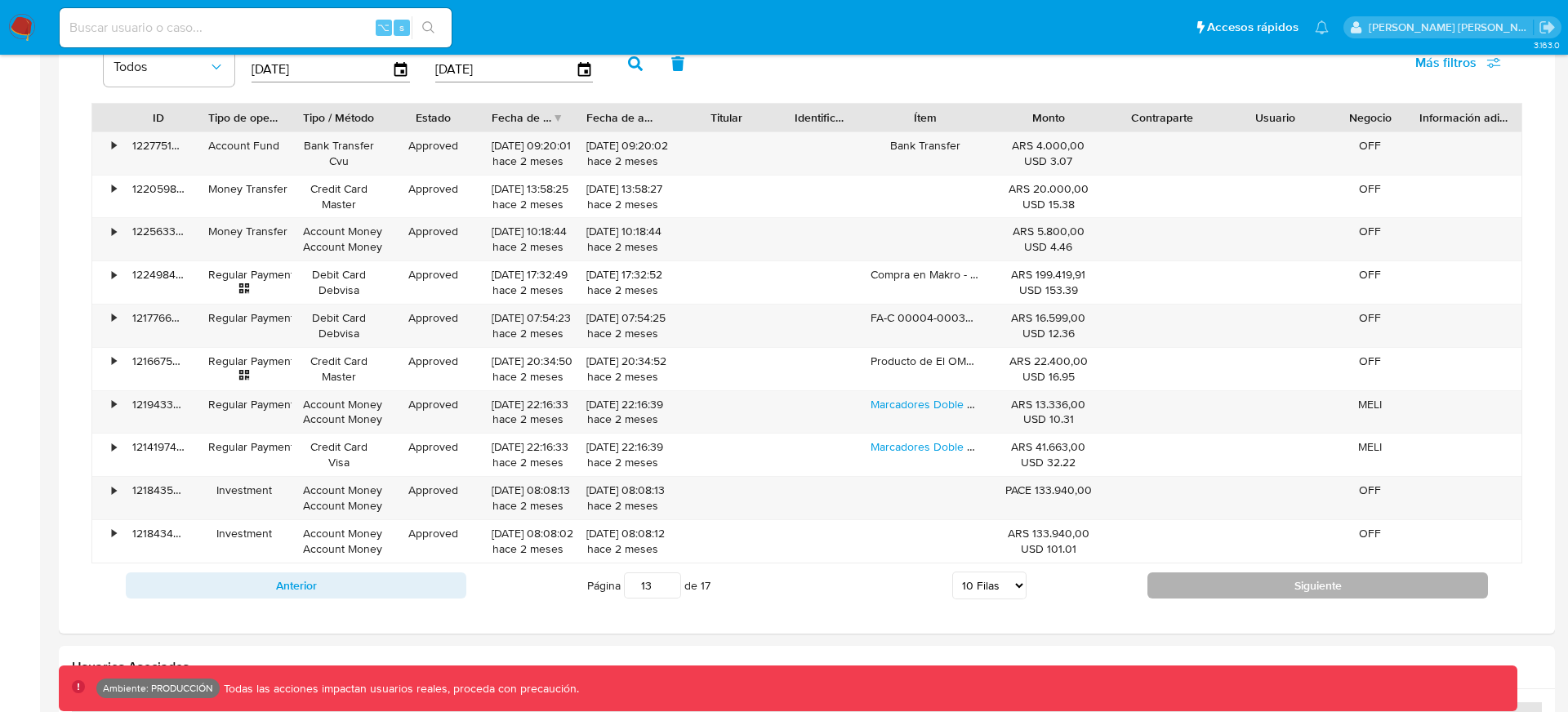
click at [1341, 596] on button "Siguiente" at bounding box center [1317, 586] width 340 height 26
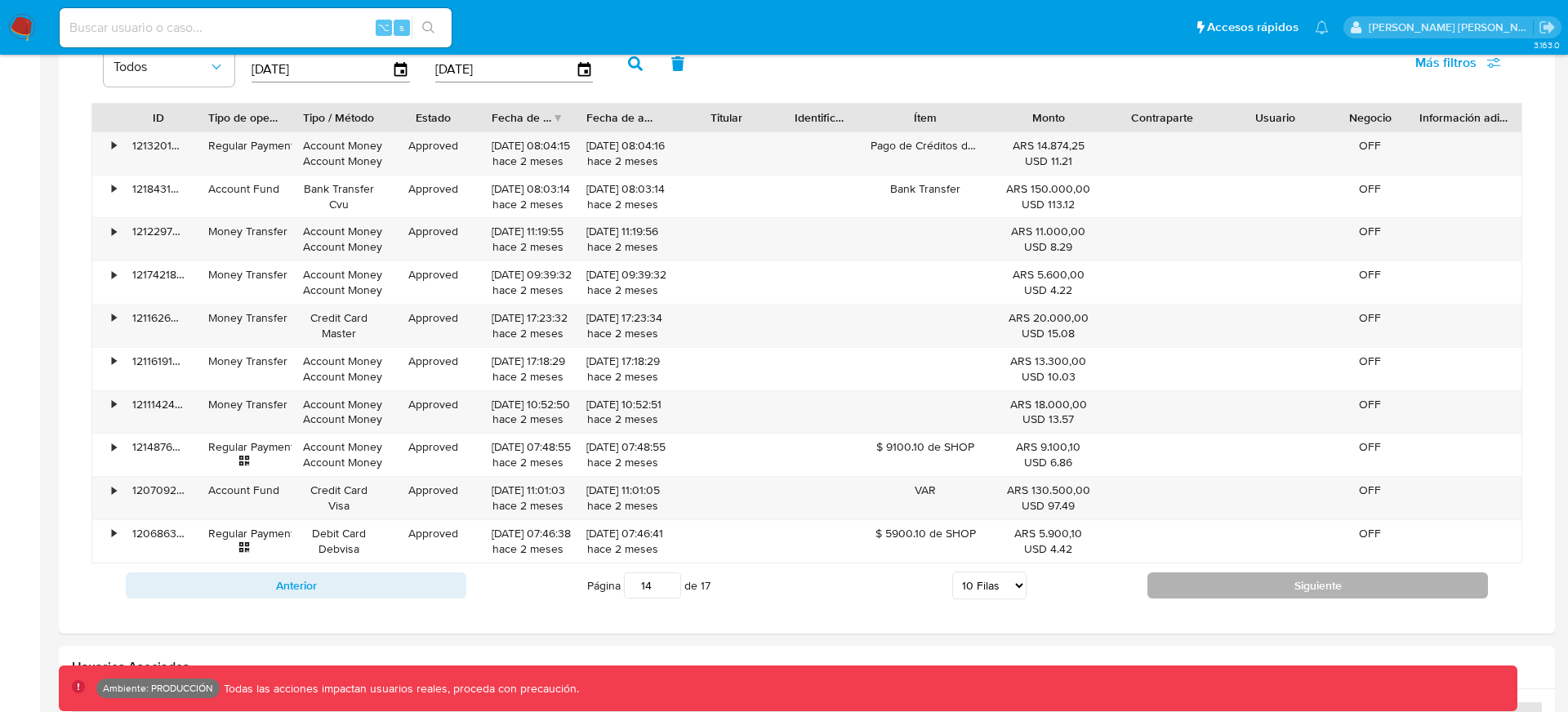
click at [1341, 596] on button "Siguiente" at bounding box center [1317, 586] width 340 height 26
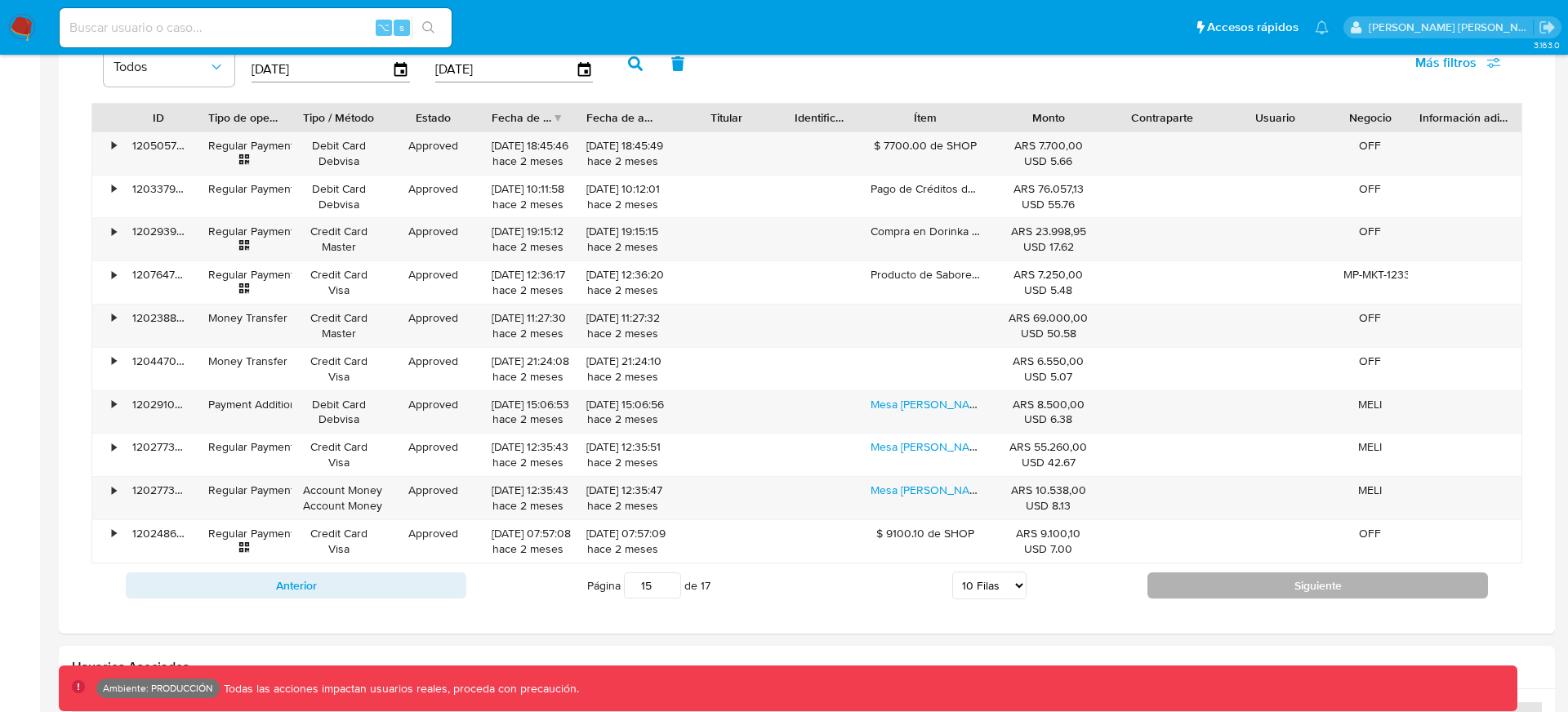
click at [1340, 596] on button "Siguiente" at bounding box center [1317, 586] width 340 height 26
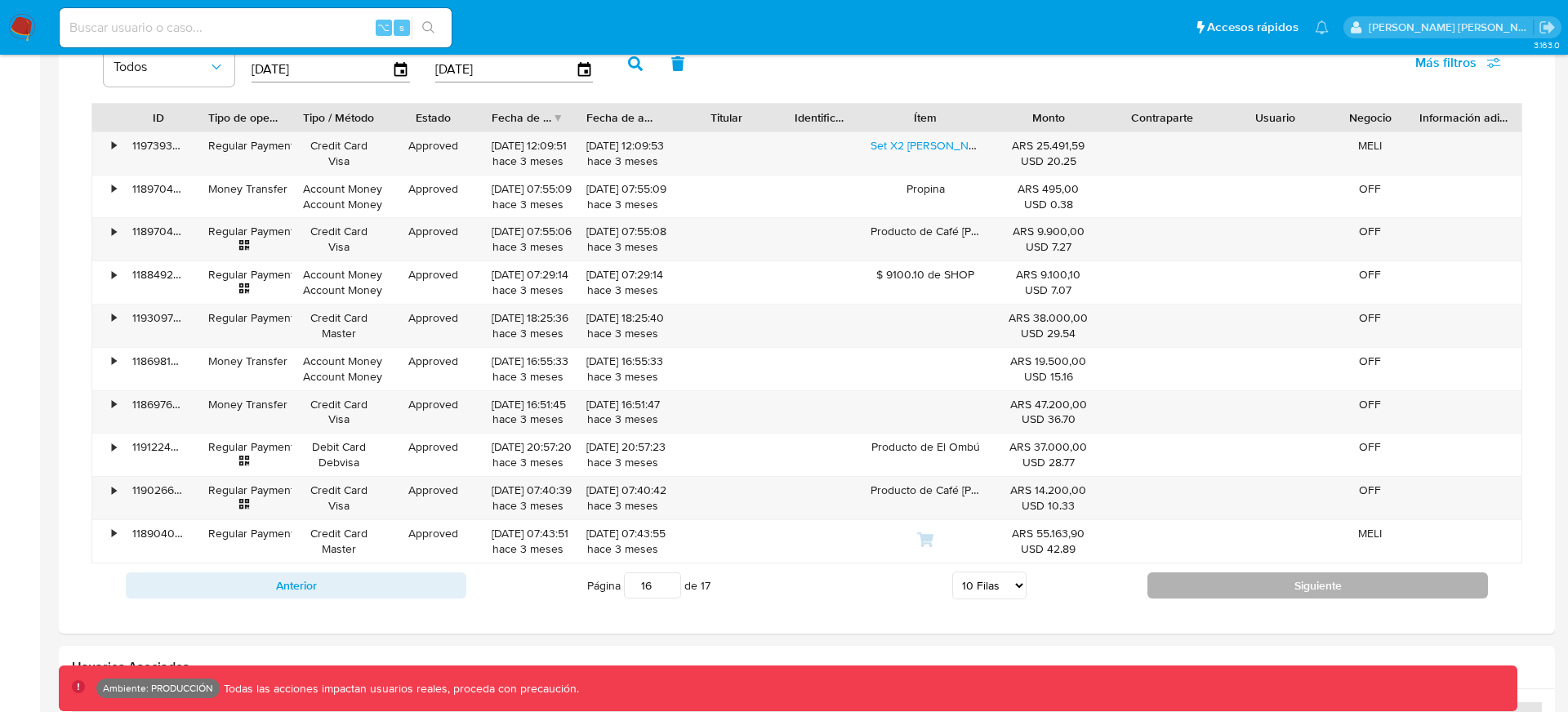
click at [1340, 596] on button "Siguiente" at bounding box center [1317, 586] width 340 height 26
type input "17"
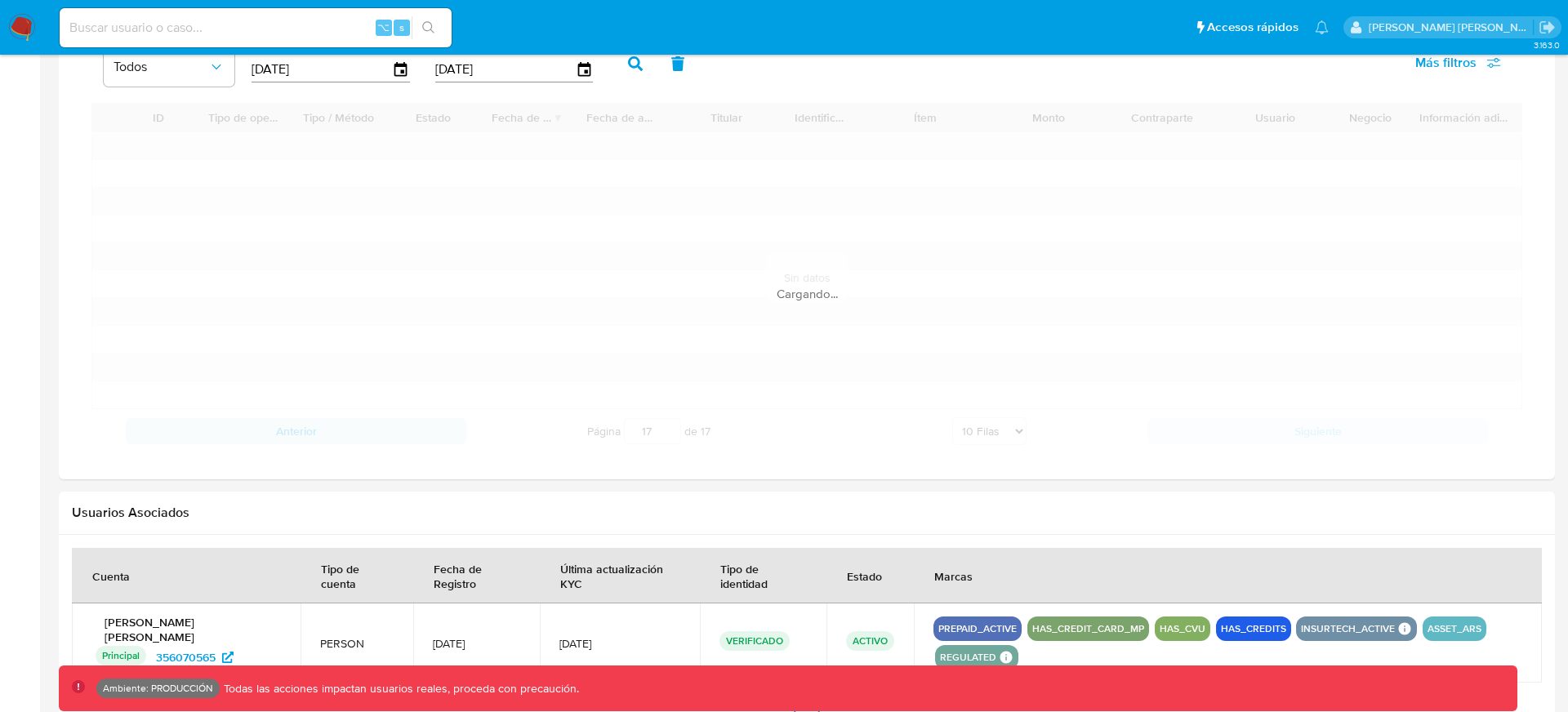
scroll to position [956, 0]
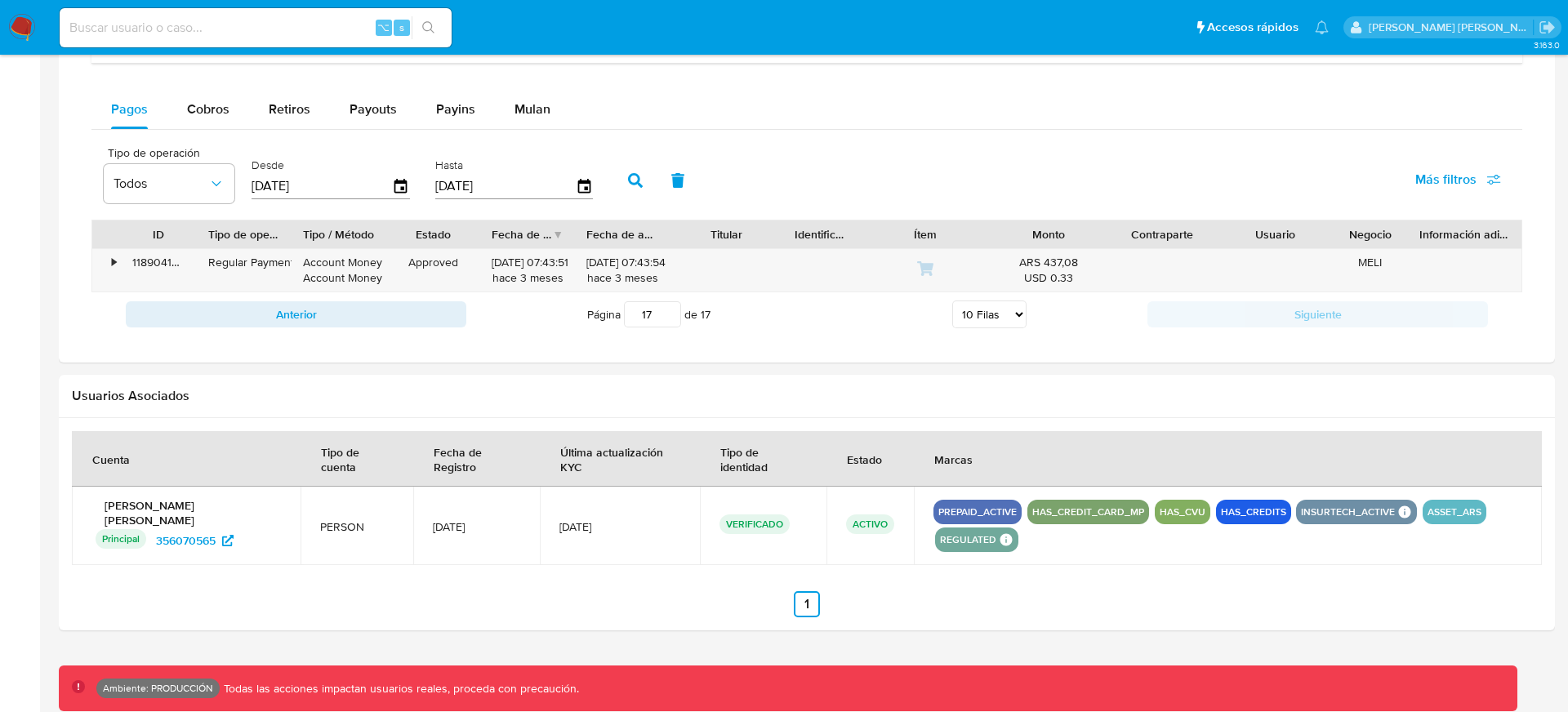
click at [1340, 596] on ul "Anterior 1 Siguiente" at bounding box center [807, 604] width 1470 height 26
click at [1228, 422] on div at bounding box center [806, 524] width 1496 height 213
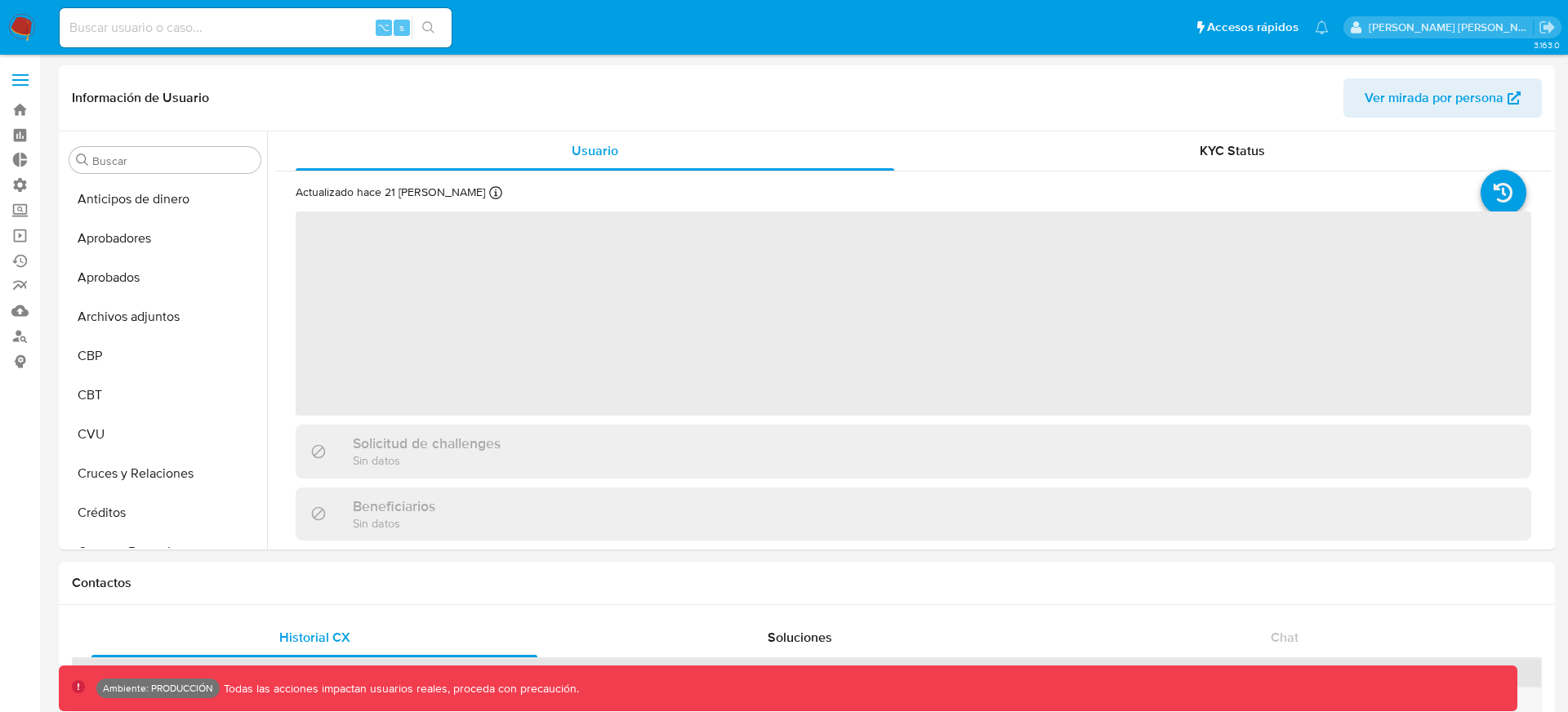
select select "10"
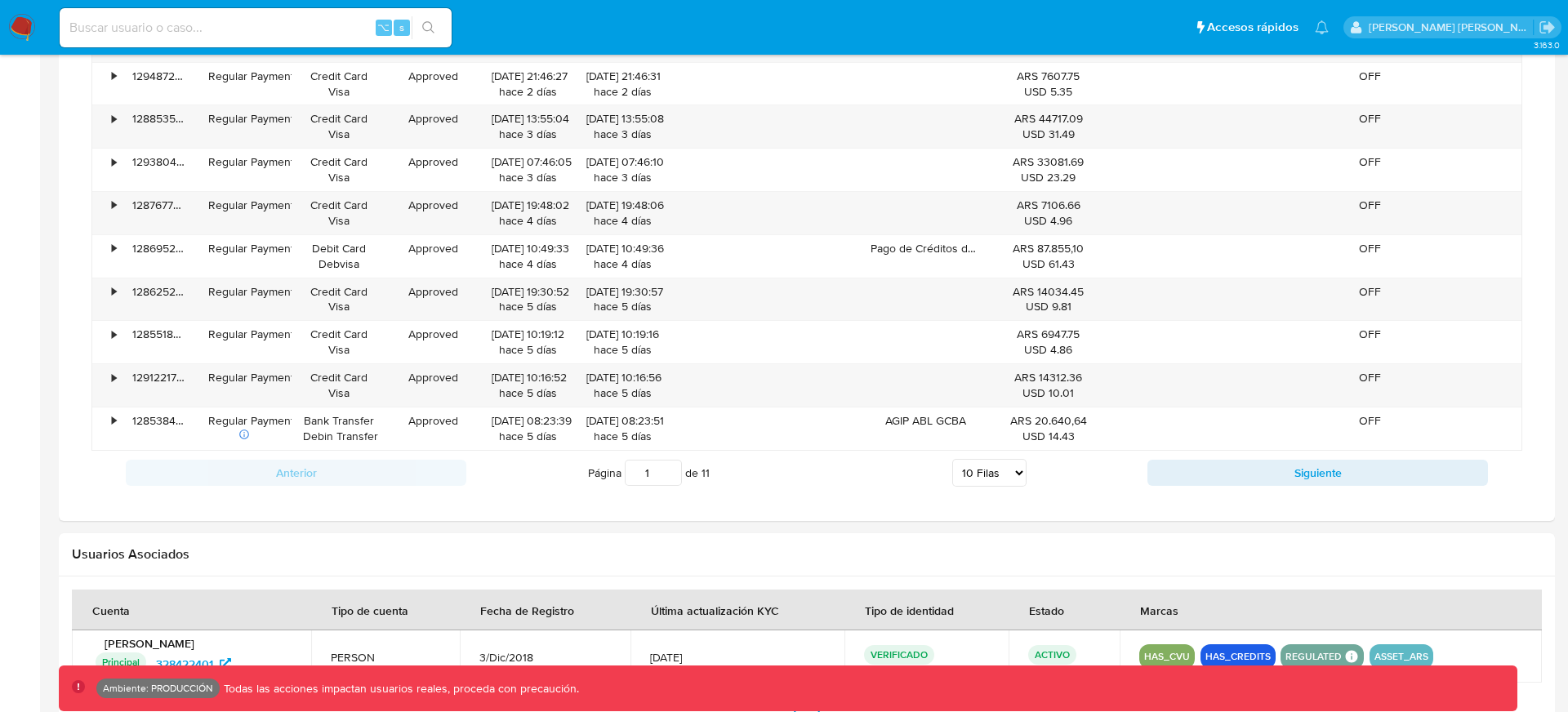
scroll to position [1191, 0]
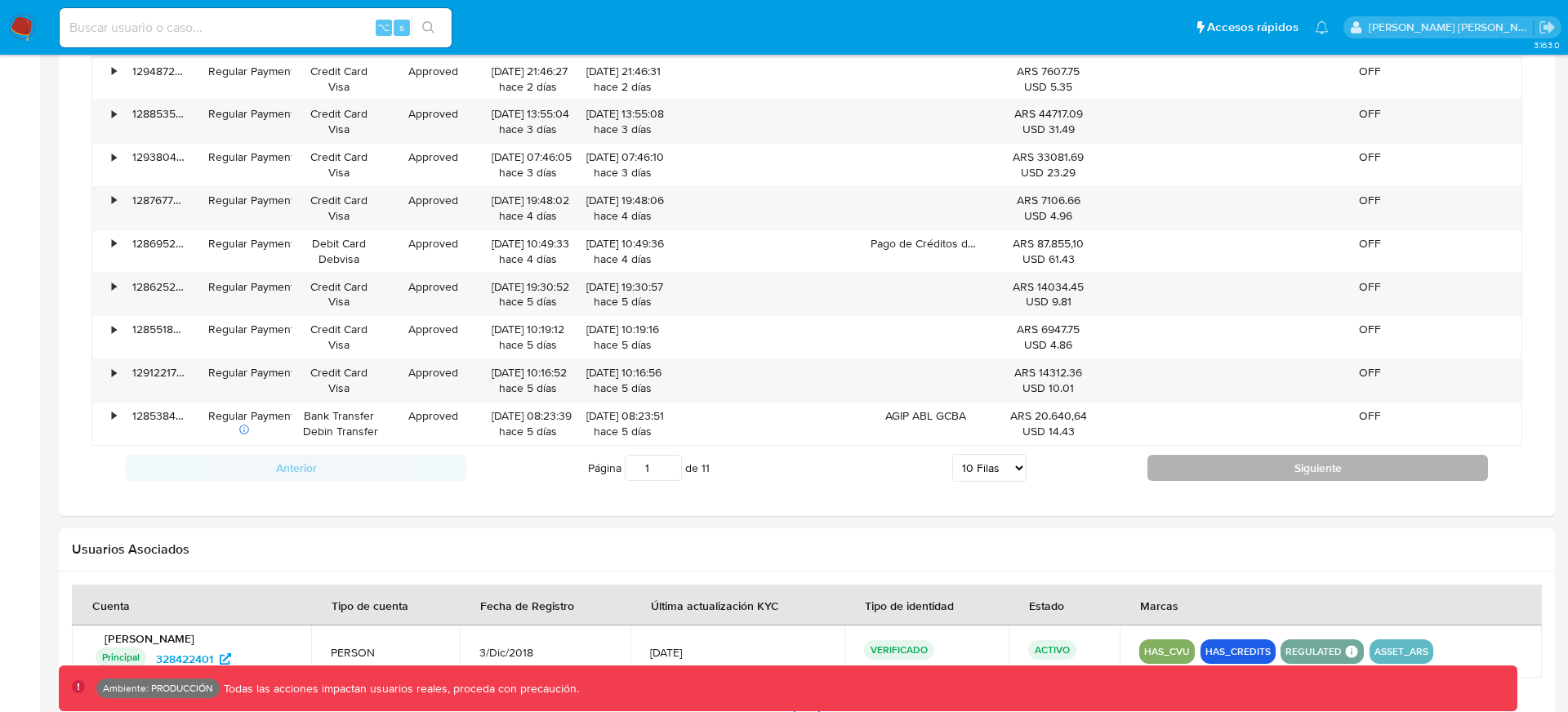
click at [1224, 469] on button "Siguiente" at bounding box center [1317, 468] width 340 height 26
type input "2"
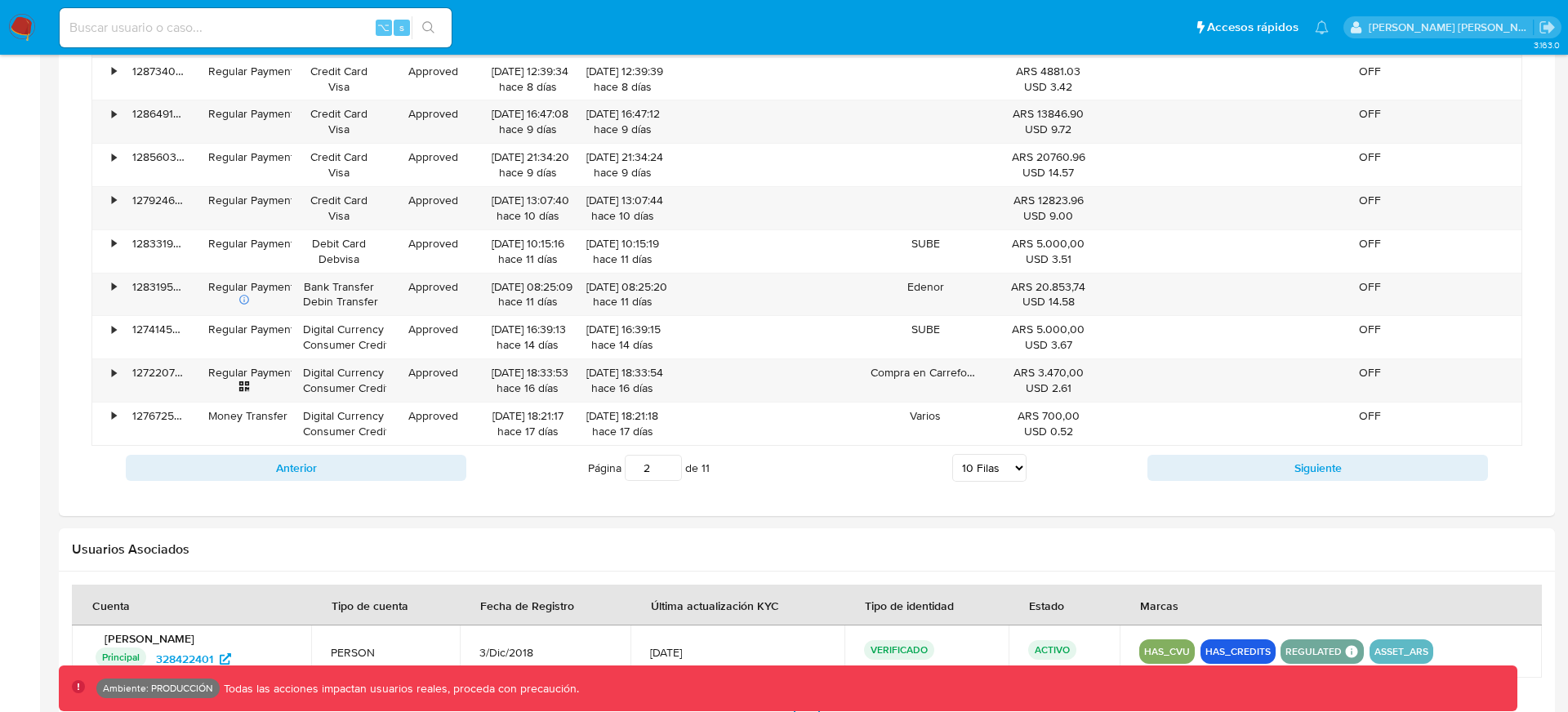
scroll to position [0, 0]
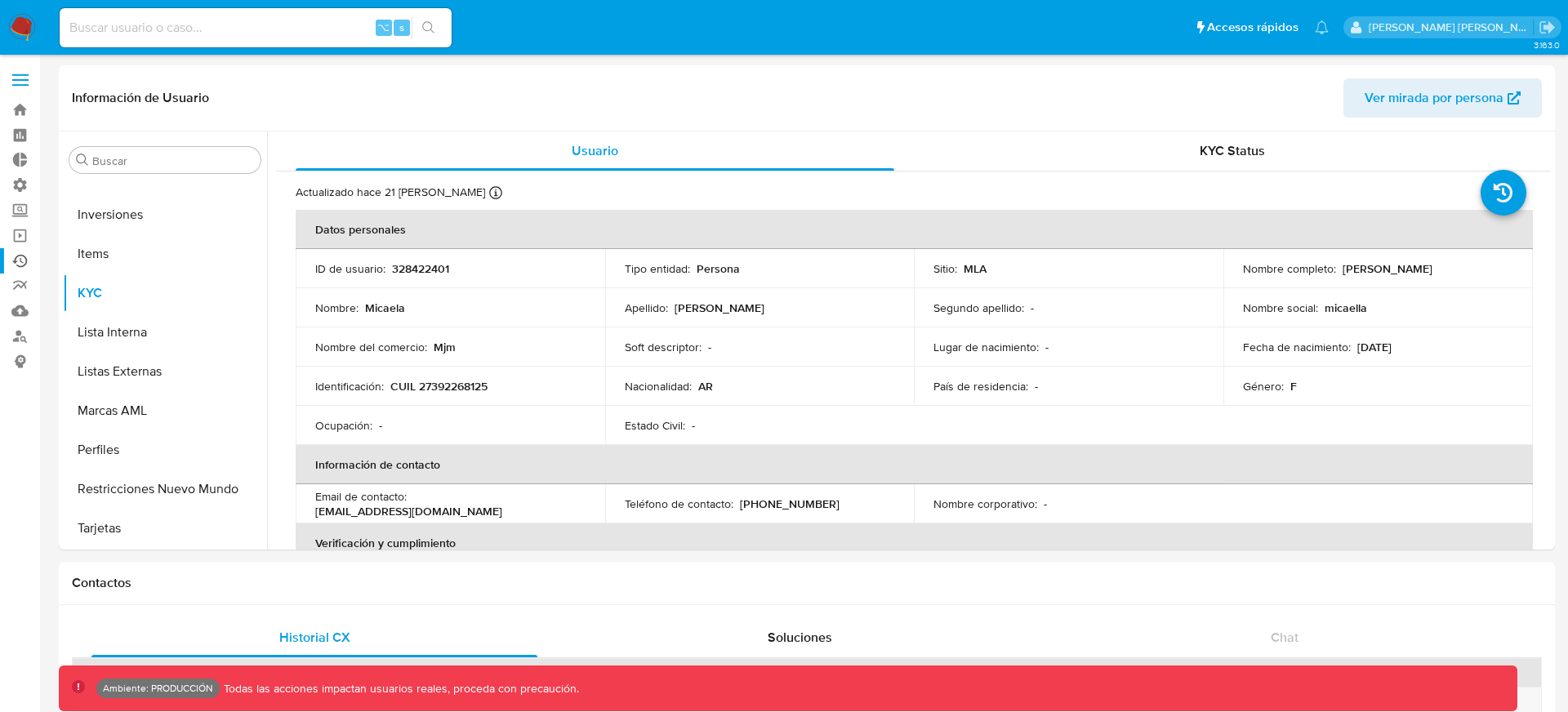
click at [20, 257] on link "Ejecuciones automáticas" at bounding box center [97, 261] width 194 height 25
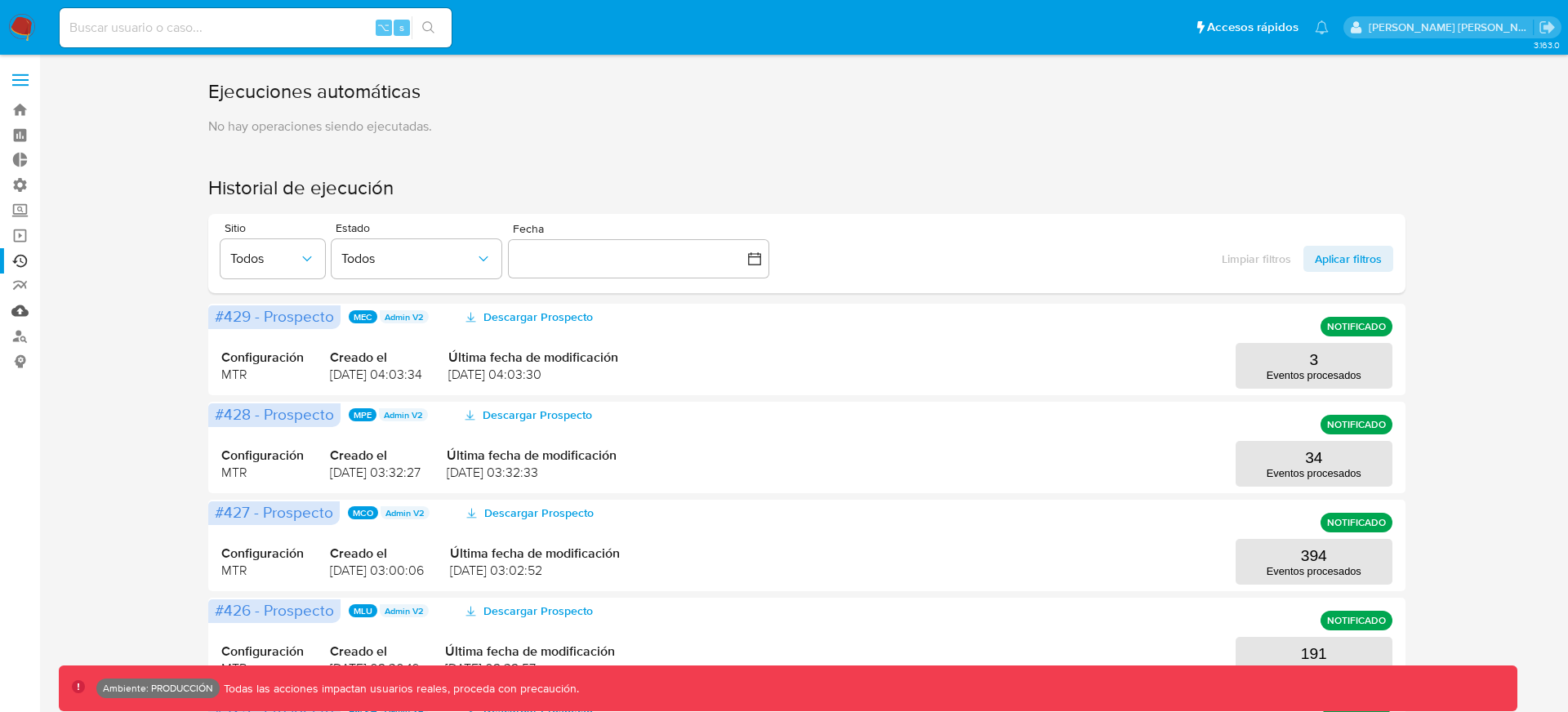
click at [19, 310] on link "Mulan" at bounding box center [97, 311] width 194 height 25
